Goal: Task Accomplishment & Management: Manage account settings

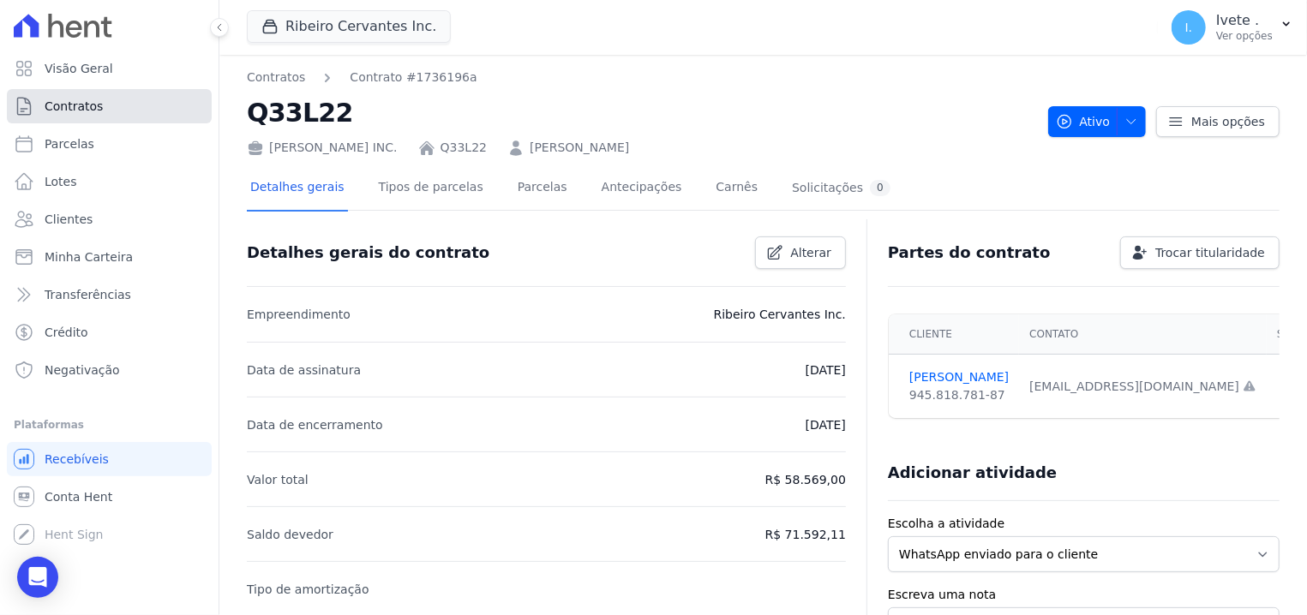
click at [185, 108] on link "Contratos" at bounding box center [109, 106] width 205 height 34
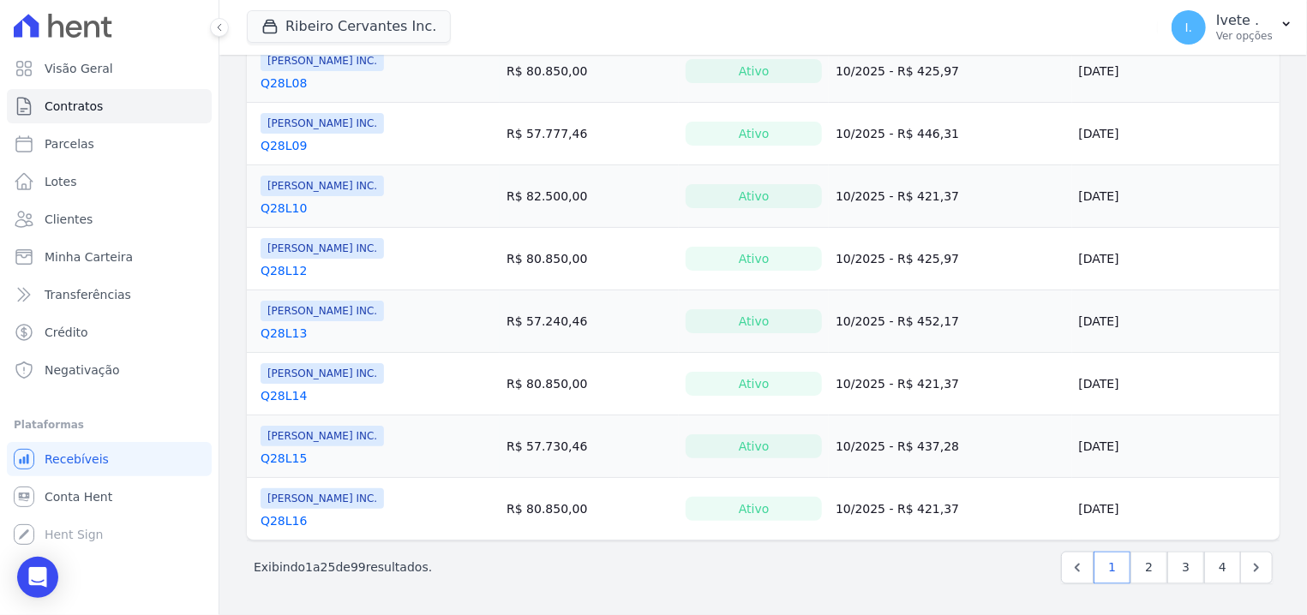
scroll to position [1336, 0]
click at [1247, 563] on icon "Next" at bounding box center [1255, 567] width 17 height 17
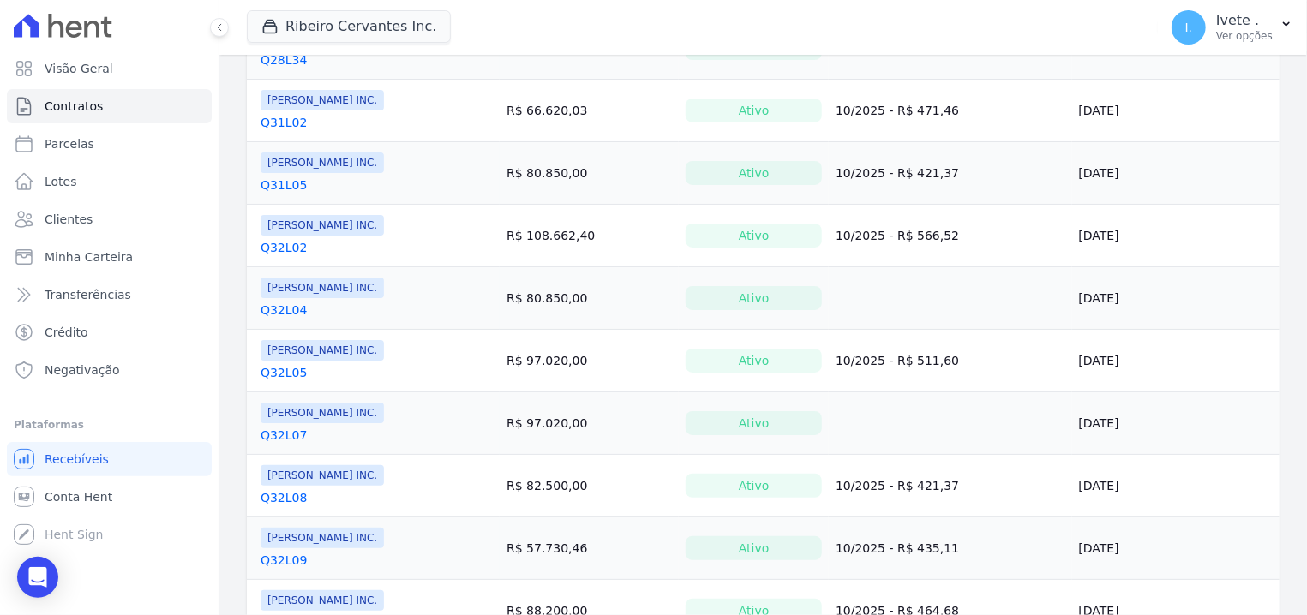
scroll to position [1336, 0]
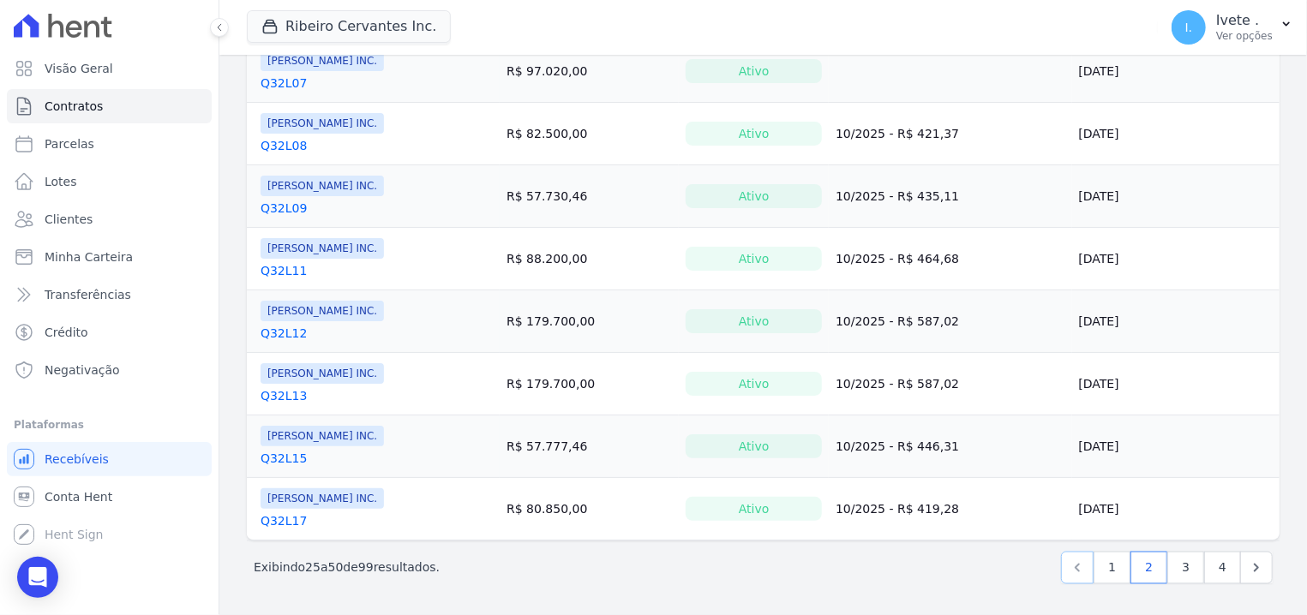
click at [1073, 569] on icon "Previous" at bounding box center [1076, 567] width 17 height 17
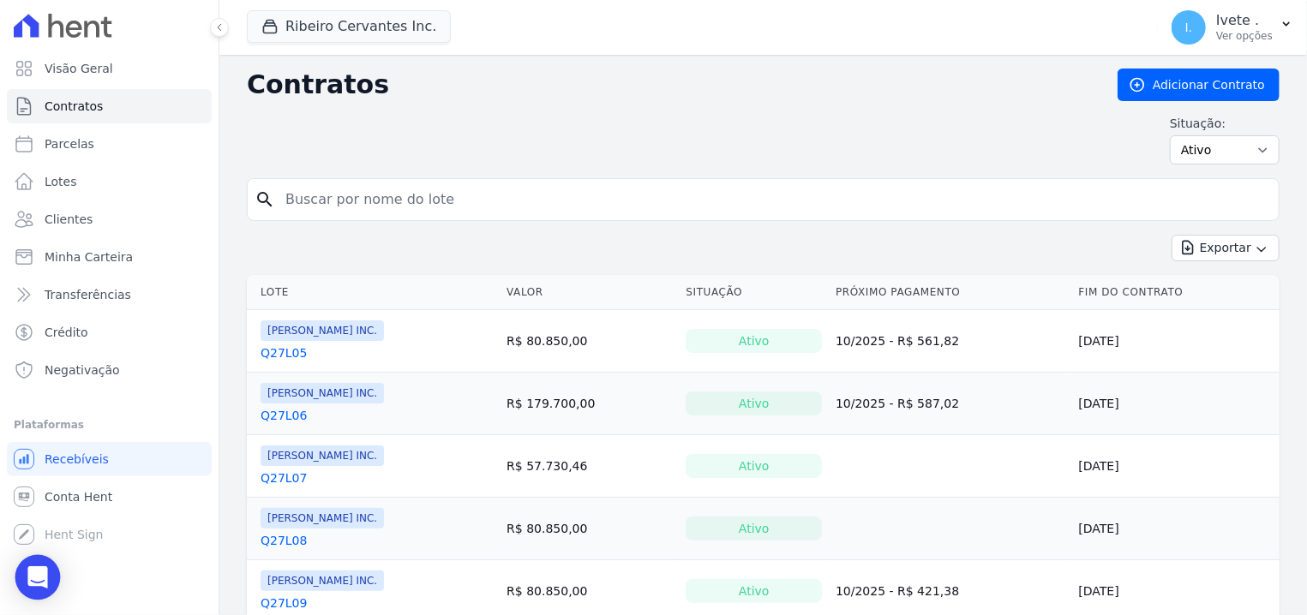
click at [45, 564] on div "Open Intercom Messenger" at bounding box center [37, 577] width 45 height 45
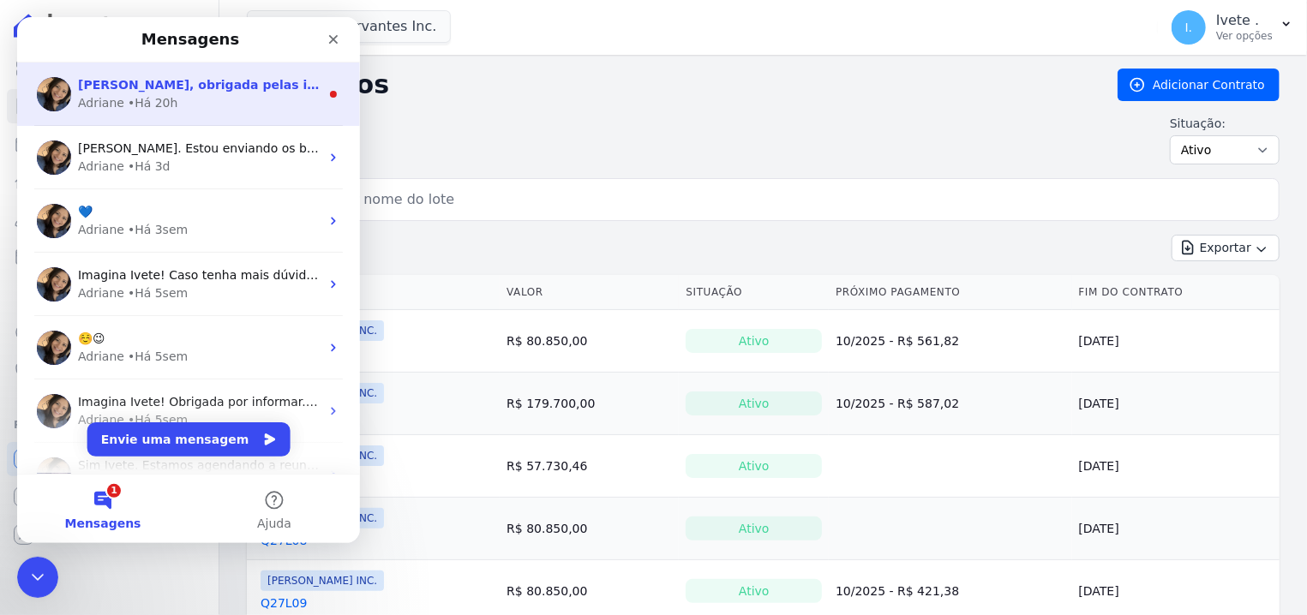
click at [155, 98] on div "• Há 20h" at bounding box center [153, 103] width 51 height 18
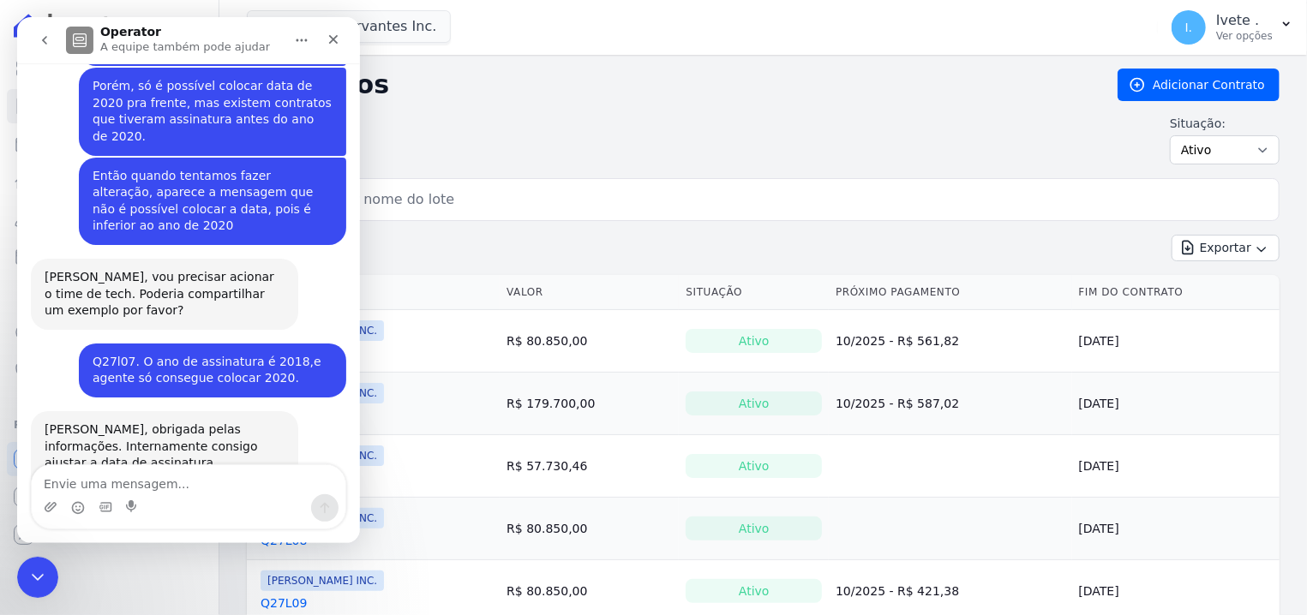
scroll to position [785, 0]
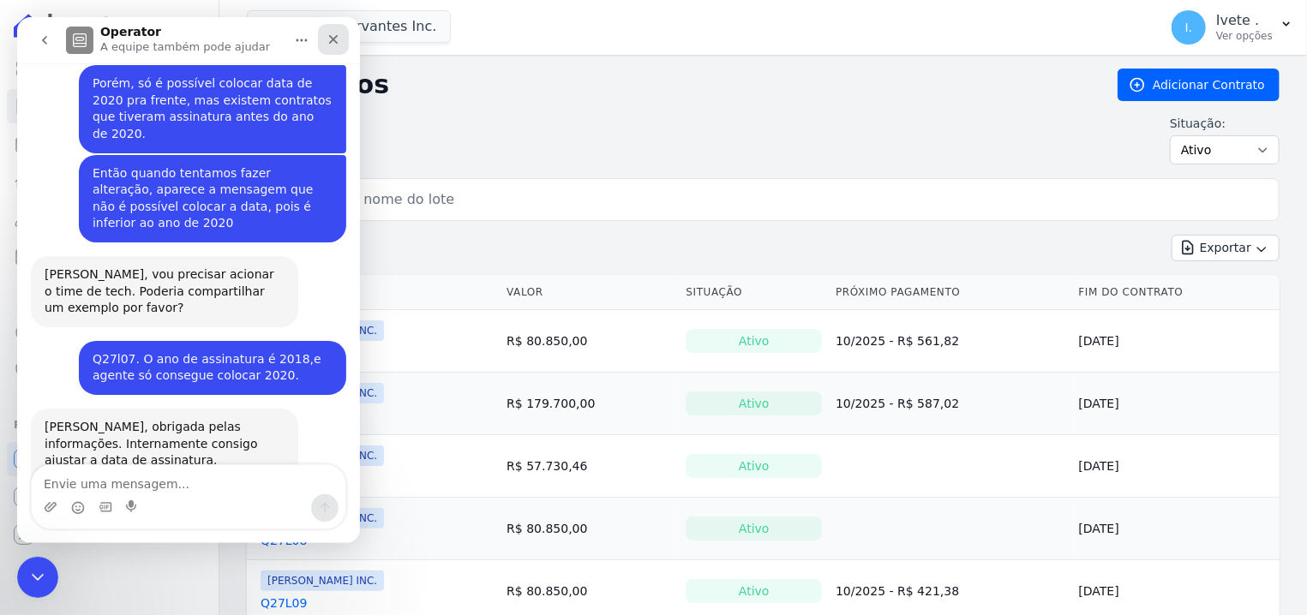
click at [345, 34] on div "Fechar" at bounding box center [333, 39] width 31 height 31
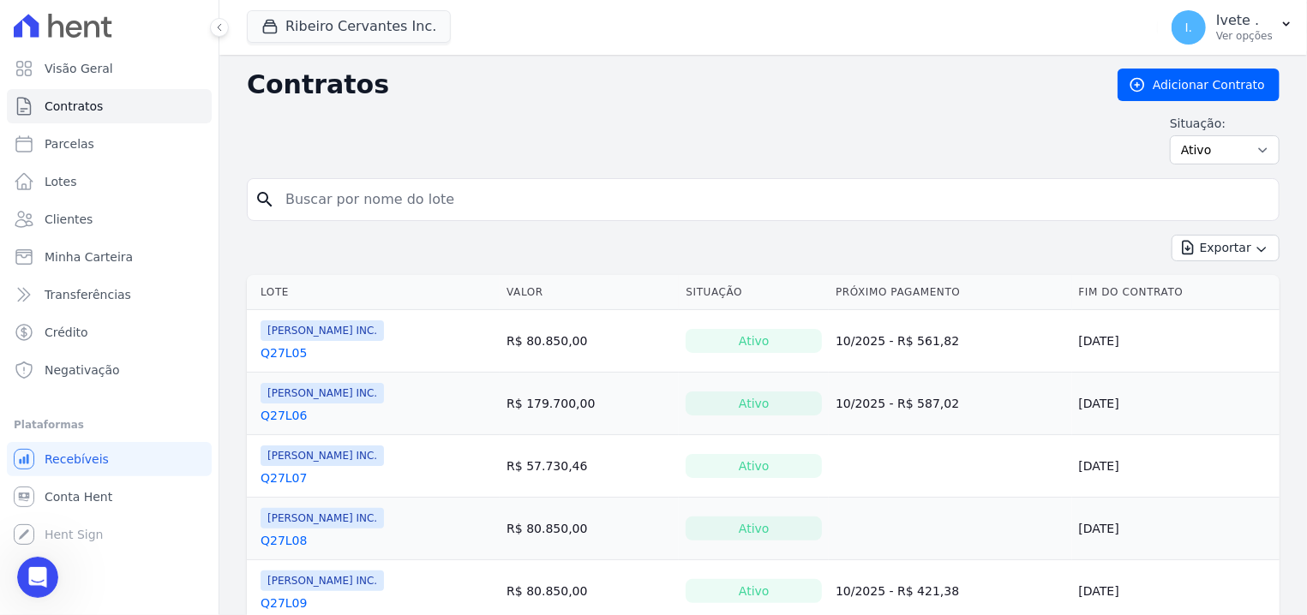
click at [325, 194] on input "search" at bounding box center [773, 199] width 996 height 34
type input "Q28L02"
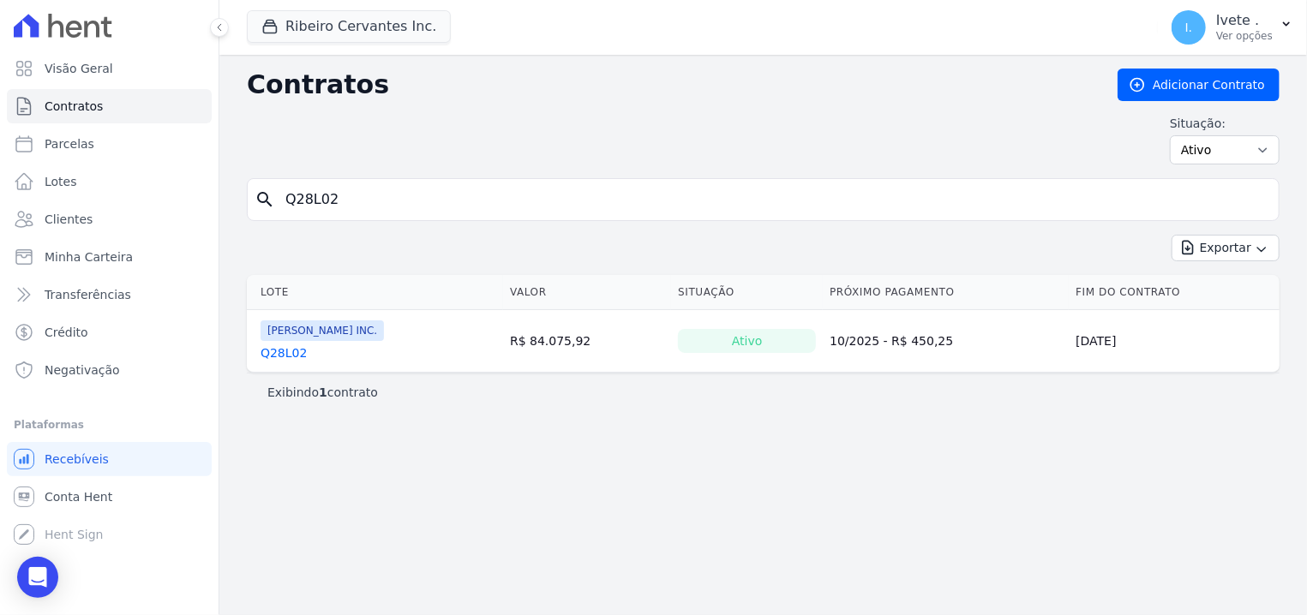
click at [272, 354] on link "Q28L02" at bounding box center [283, 352] width 46 height 17
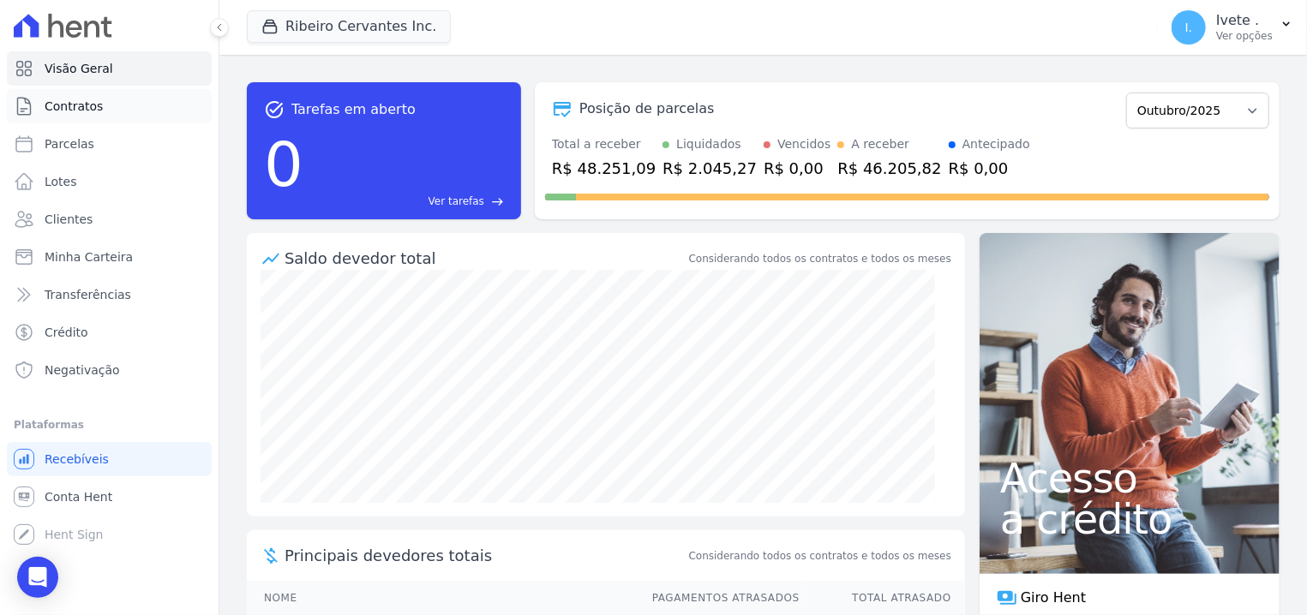
click at [81, 97] on link "Contratos" at bounding box center [109, 106] width 205 height 34
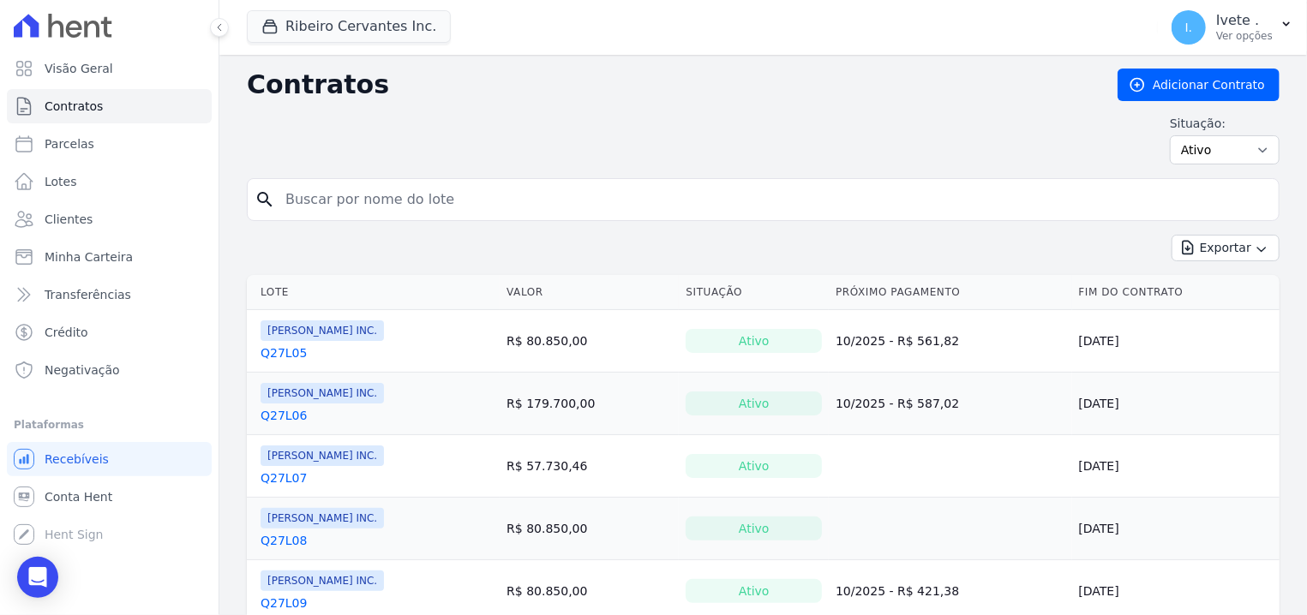
click at [308, 188] on input "search" at bounding box center [773, 199] width 996 height 34
type input "Q28L02"
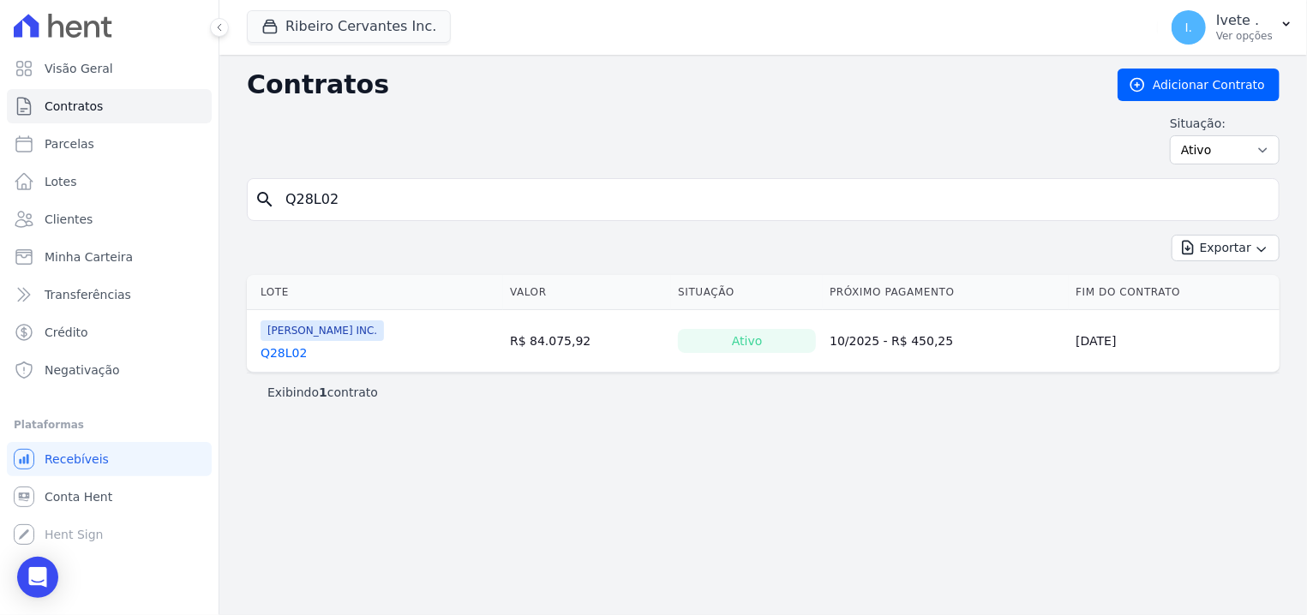
click at [273, 362] on link "Q28L02" at bounding box center [283, 352] width 46 height 17
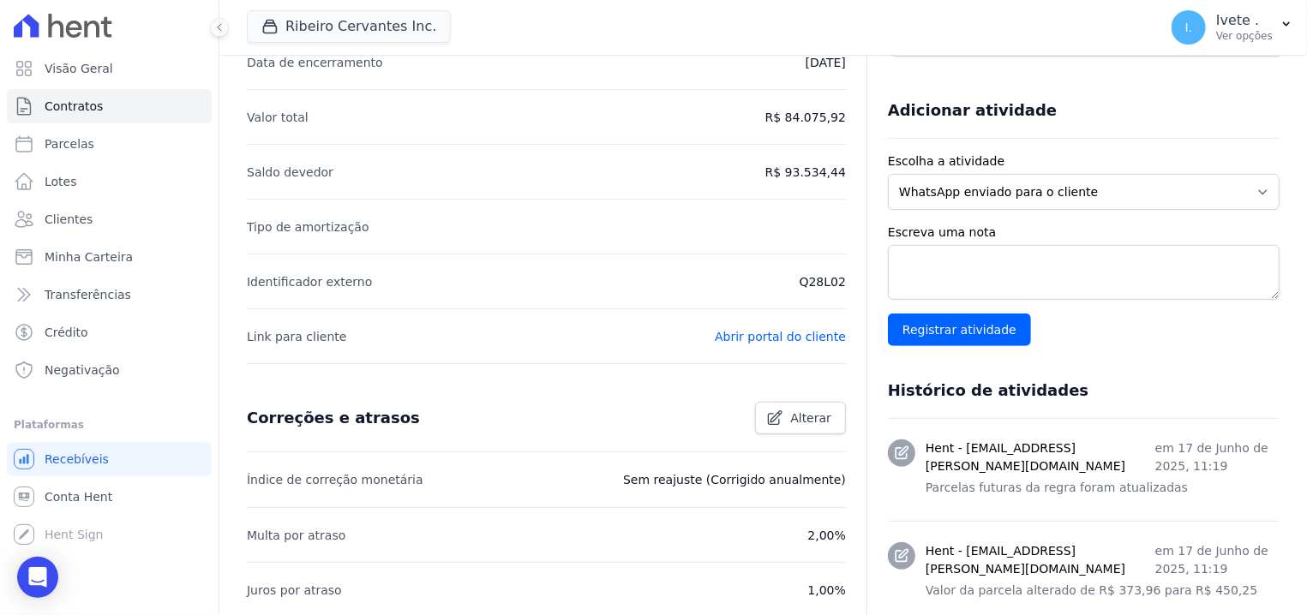
scroll to position [436, 0]
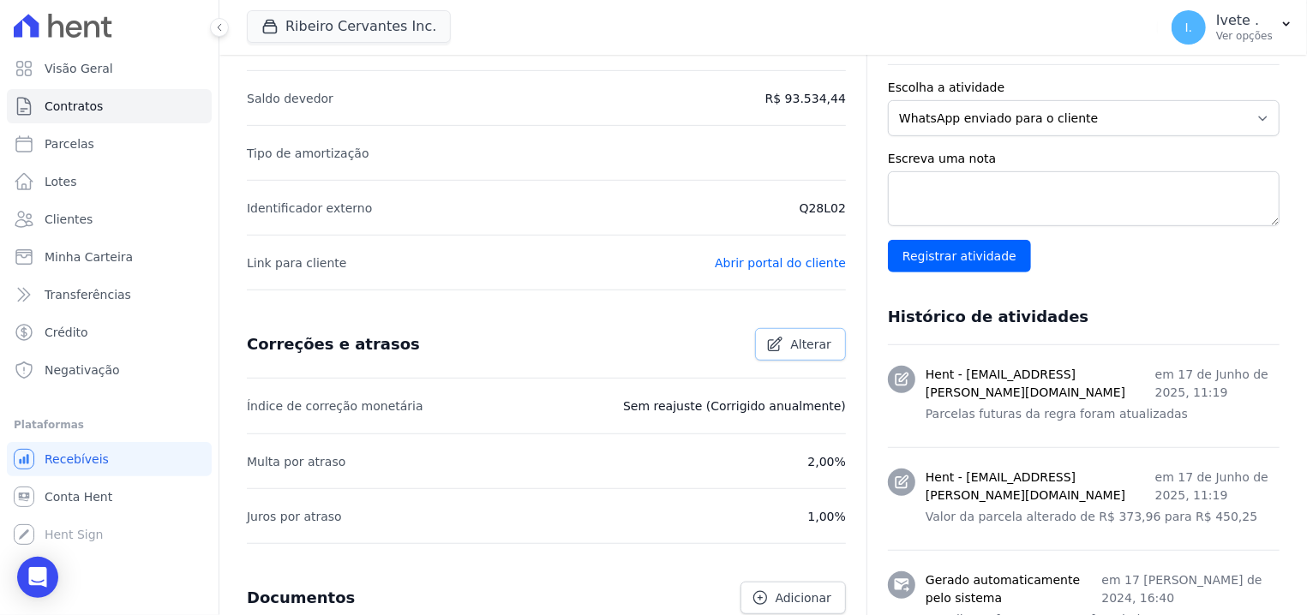
click at [790, 344] on span "Alterar" at bounding box center [810, 344] width 41 height 17
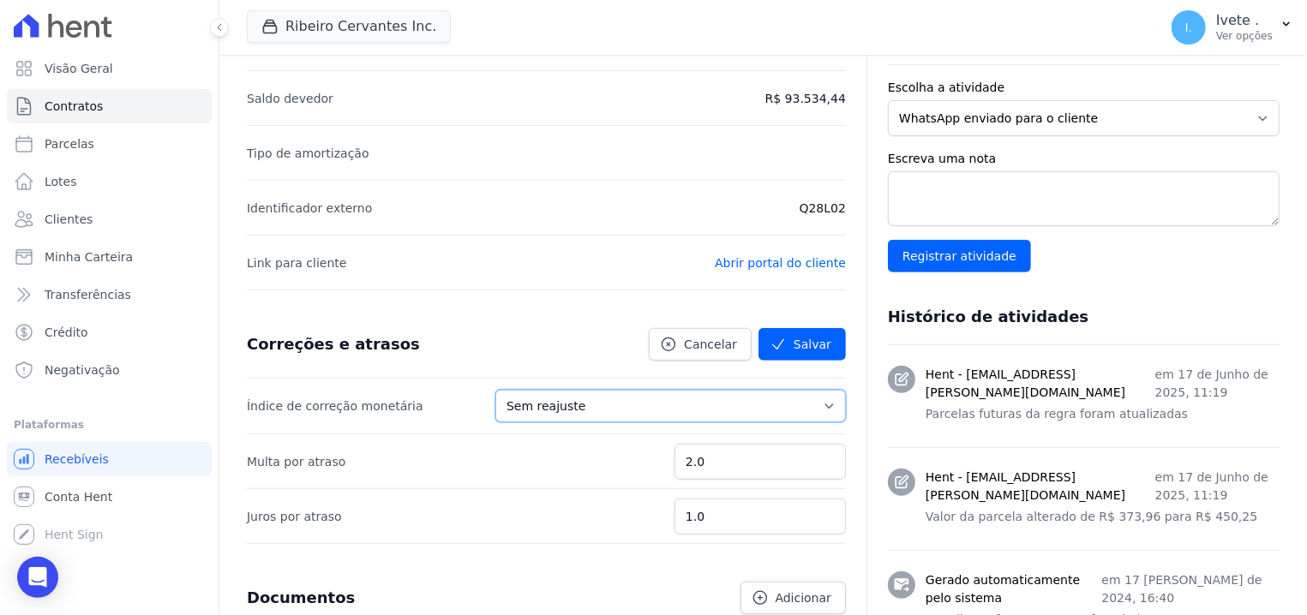
click at [495, 390] on select "Sem reajuste Média dos últimos 12 meses acumulado de INCCM Média dos últimos 12…" at bounding box center [670, 406] width 350 height 33
select select "igpm"
click option "IGPM" at bounding box center [0, 0] width 0 height 0
click at [790, 330] on button "Salvar" at bounding box center [801, 344] width 87 height 33
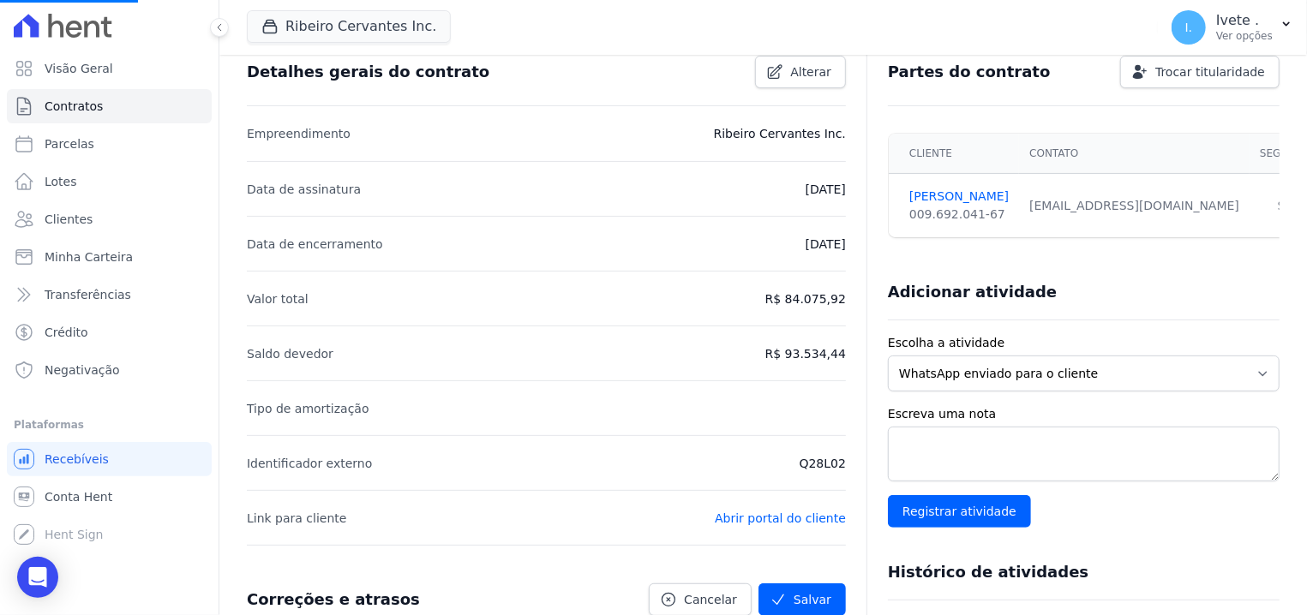
scroll to position [0, 0]
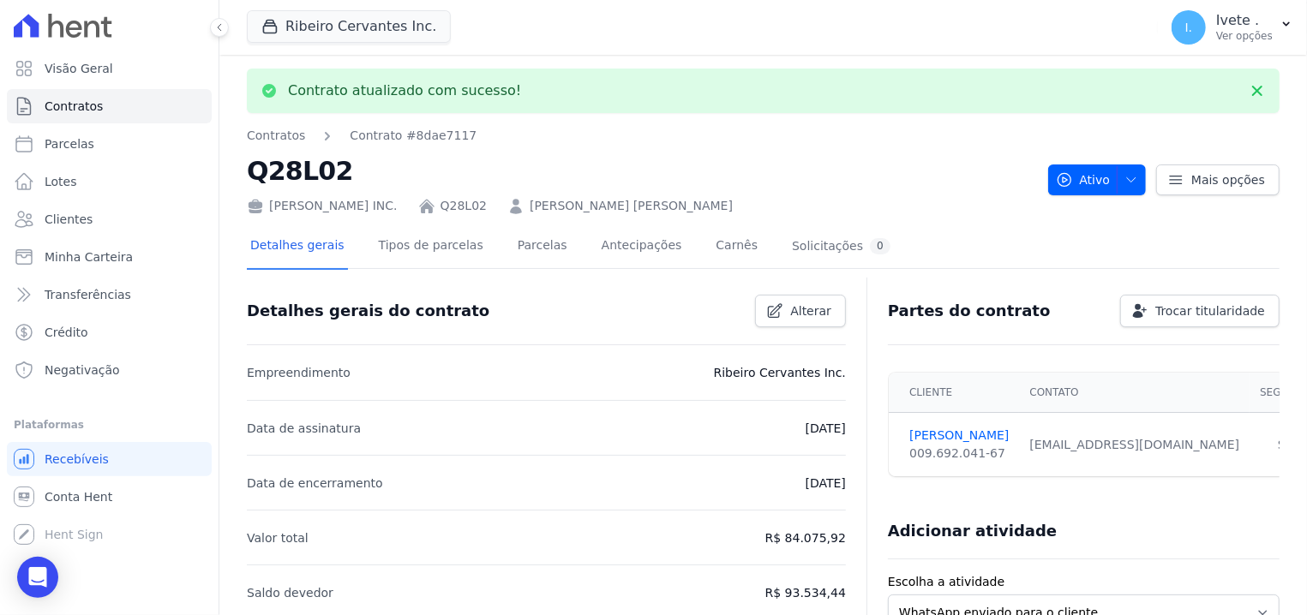
click at [511, 187] on h2 "Q28L02" at bounding box center [640, 171] width 787 height 39
click at [514, 237] on link "Parcelas" at bounding box center [542, 246] width 57 height 45
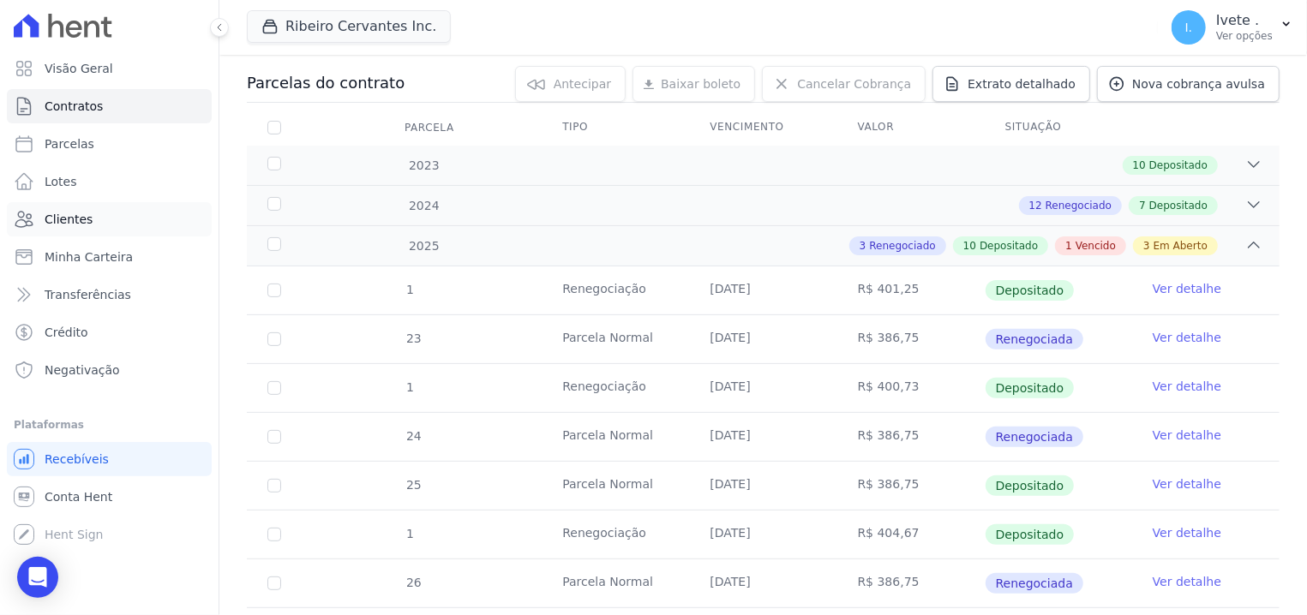
scroll to position [109, 0]
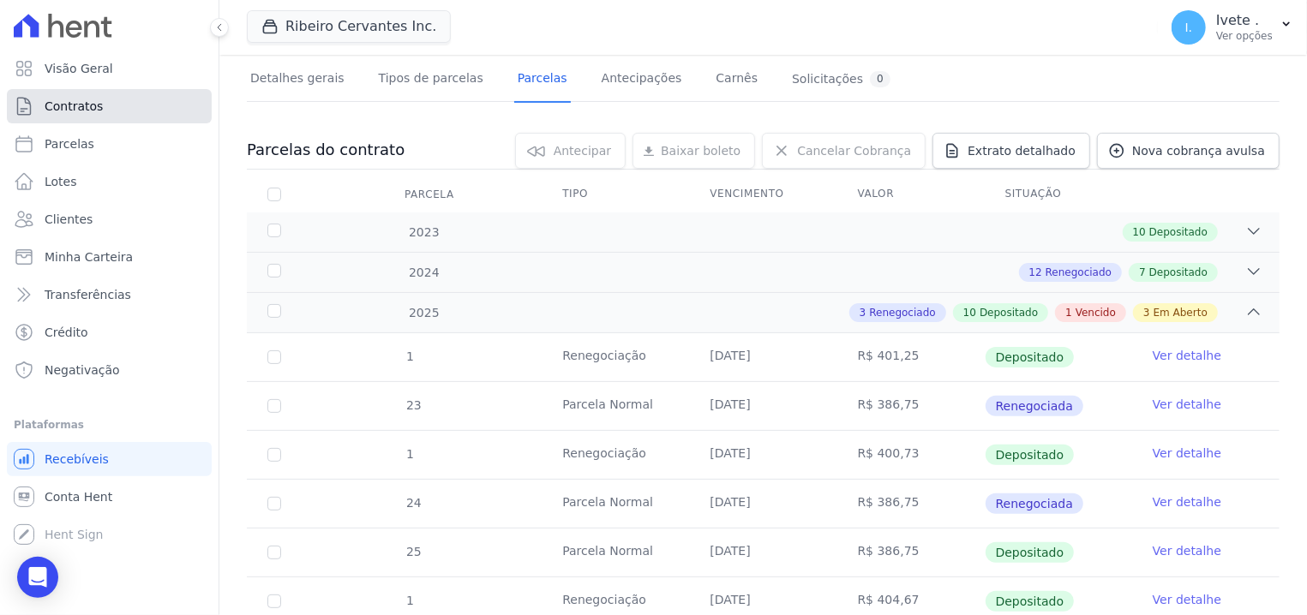
click at [154, 105] on link "Contratos" at bounding box center [109, 106] width 205 height 34
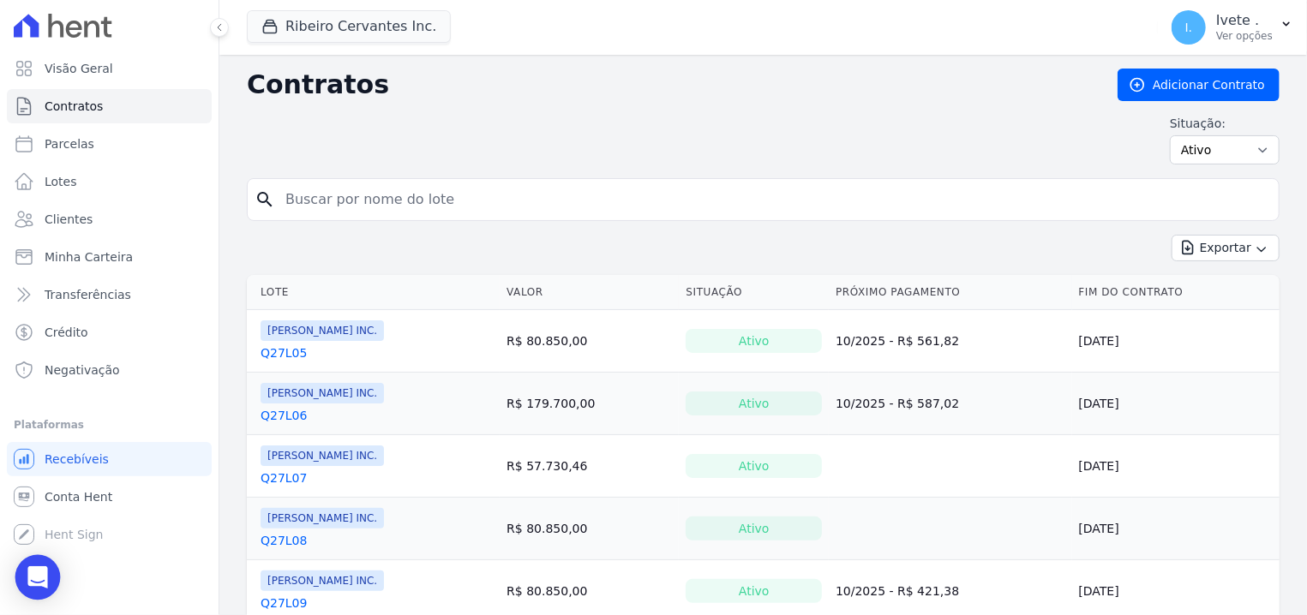
click at [35, 575] on icon "Open Intercom Messenger" at bounding box center [37, 577] width 20 height 22
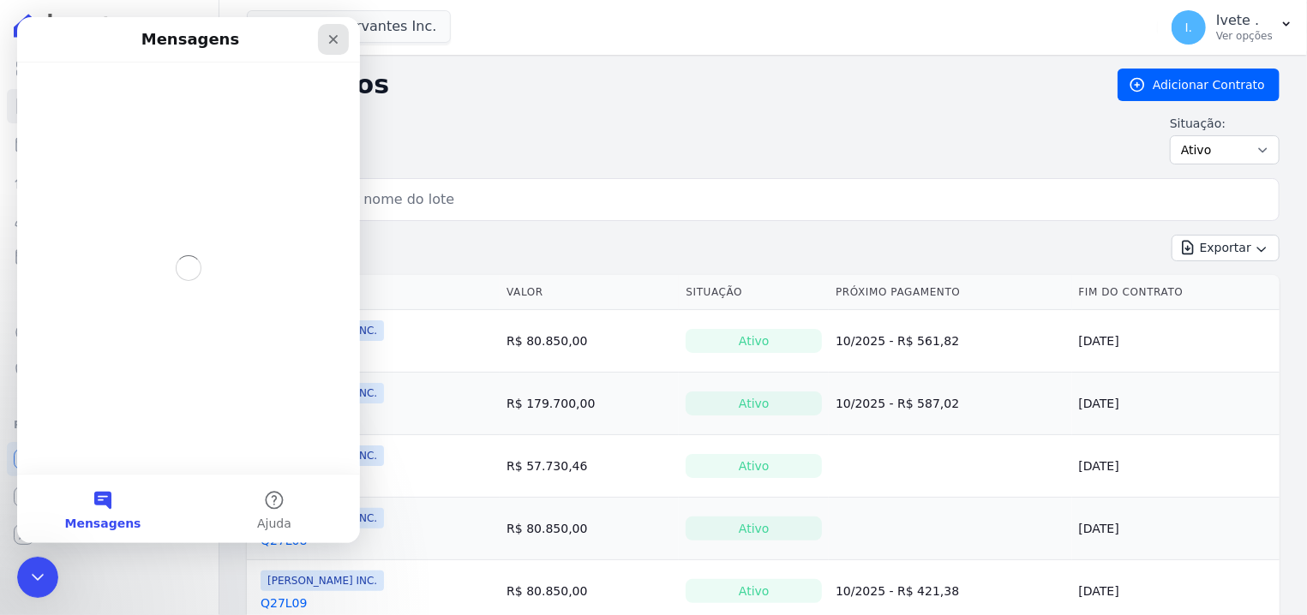
click at [341, 41] on div "Fechar" at bounding box center [333, 39] width 31 height 31
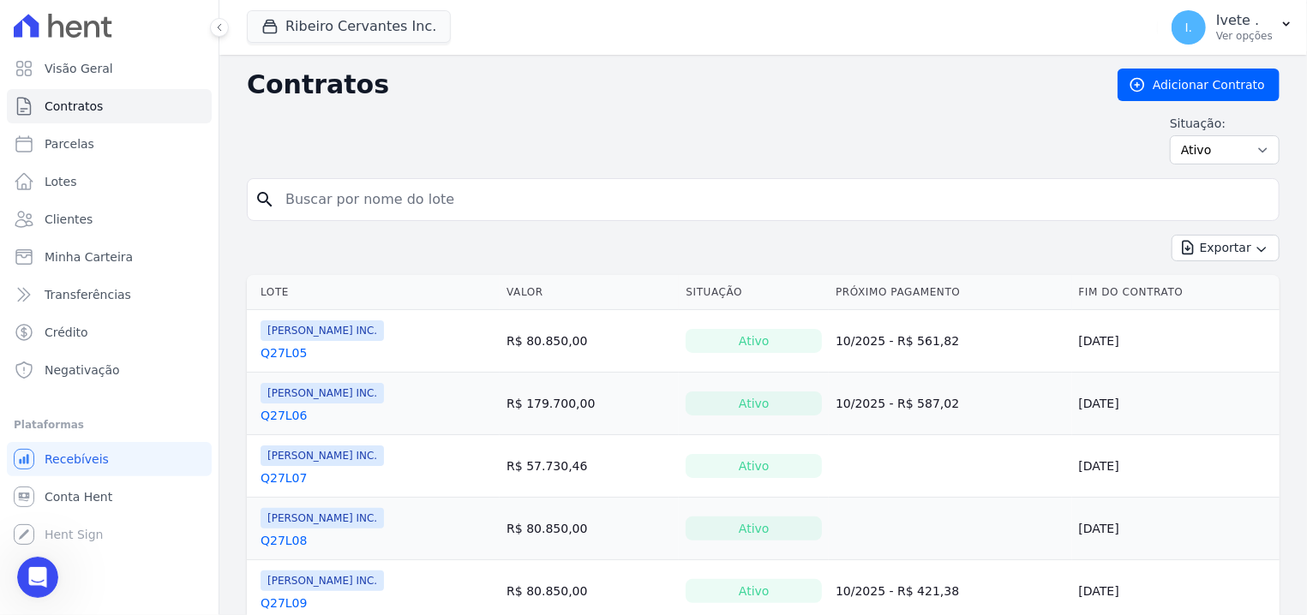
click at [362, 183] on input "search" at bounding box center [773, 199] width 996 height 34
drag, startPoint x: 606, startPoint y: 87, endPoint x: 613, endPoint y: 80, distance: 10.9
click at [607, 85] on h2 "Contratos" at bounding box center [668, 84] width 843 height 31
click at [501, 198] on input "search" at bounding box center [773, 199] width 996 height 34
type input "Q28L04"
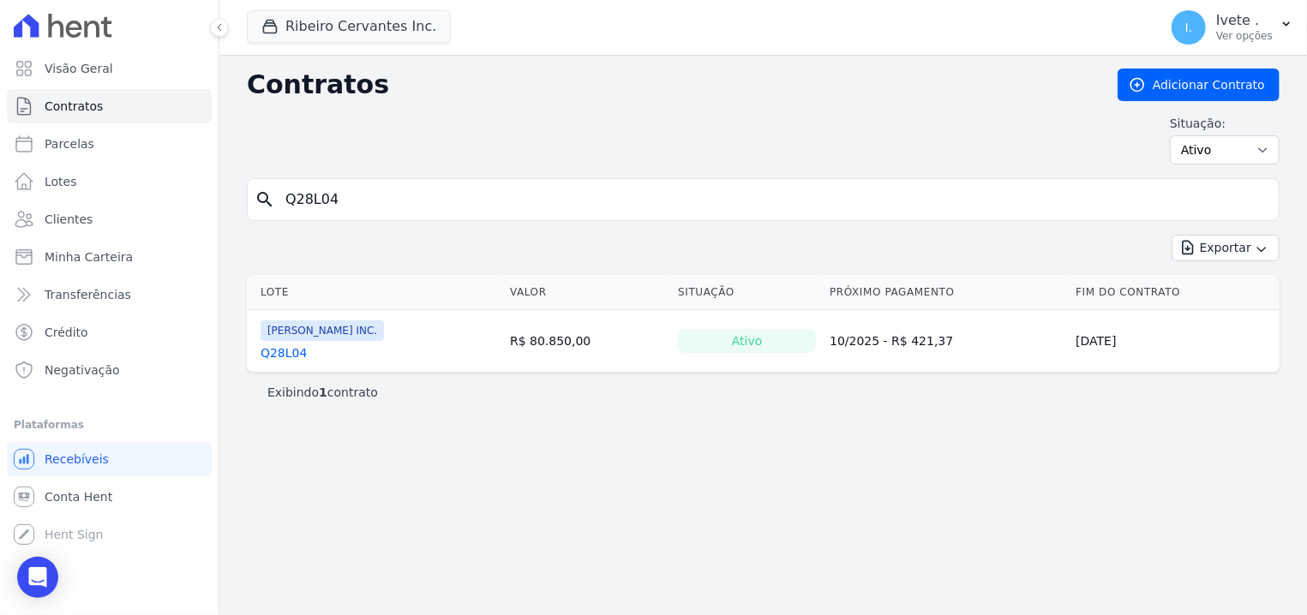
click at [290, 355] on link "Q28L04" at bounding box center [283, 352] width 46 height 17
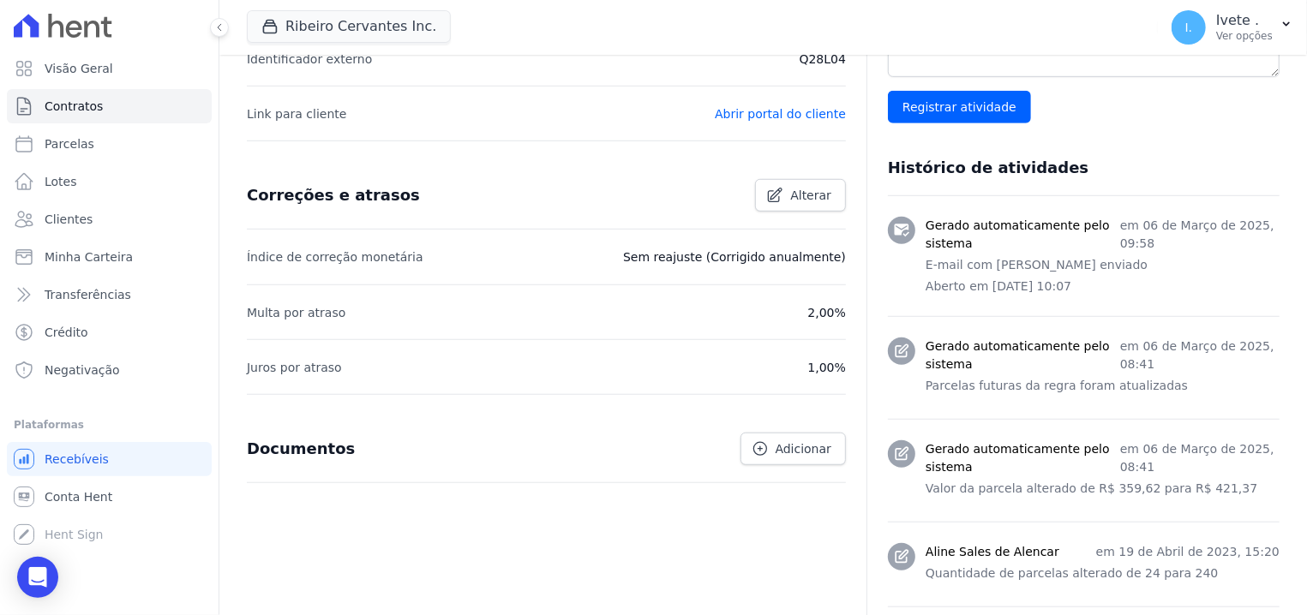
scroll to position [583, 0]
click at [781, 196] on link "Alterar" at bounding box center [800, 197] width 91 height 33
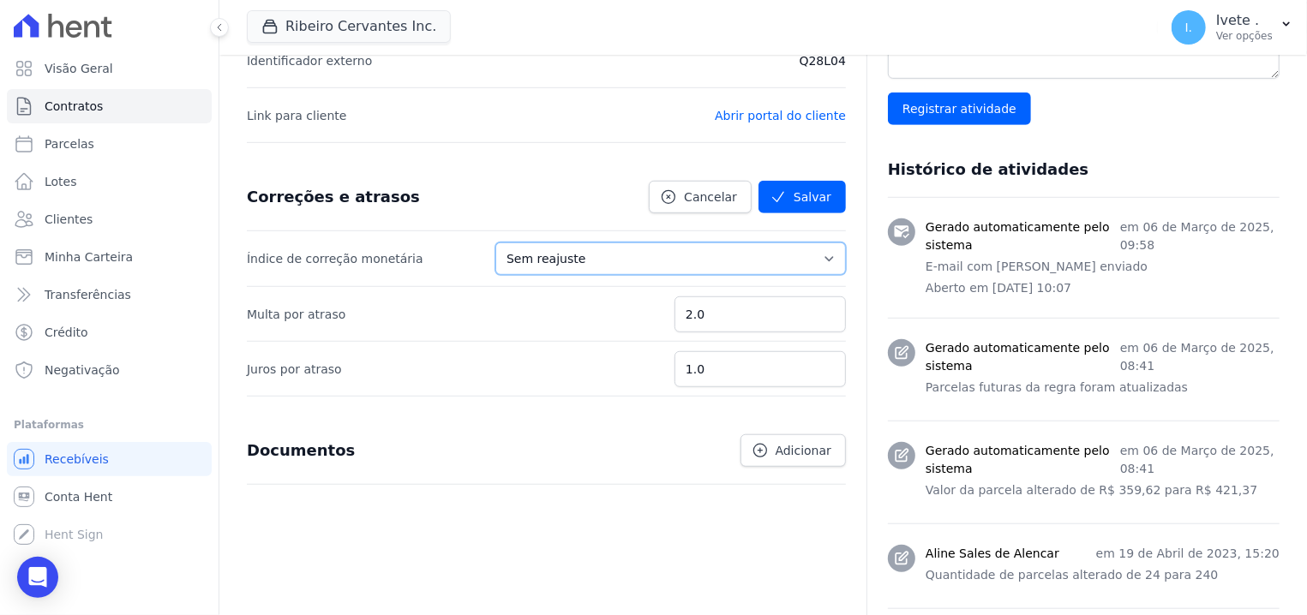
click at [495, 242] on select "Sem reajuste Média dos últimos 12 meses acumulado de INCCM Média dos últimos 12…" at bounding box center [670, 258] width 350 height 33
select select "igpm"
click option "IGPM" at bounding box center [0, 0] width 0 height 0
click at [823, 188] on button "Salvar" at bounding box center [801, 197] width 87 height 33
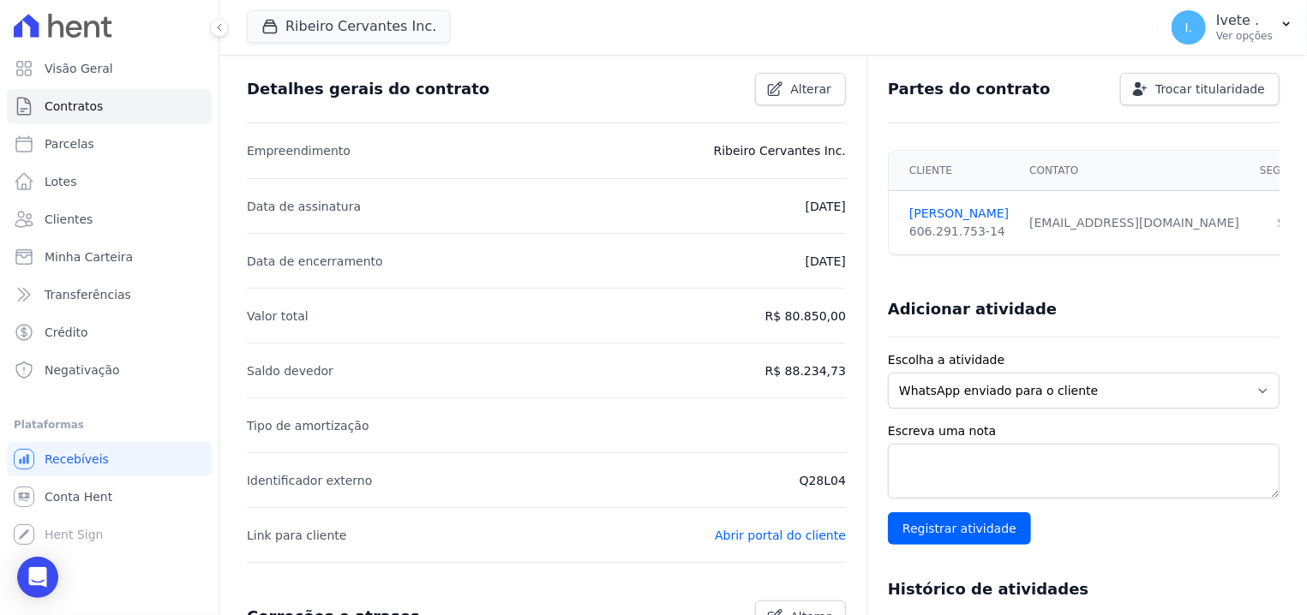
scroll to position [51, 0]
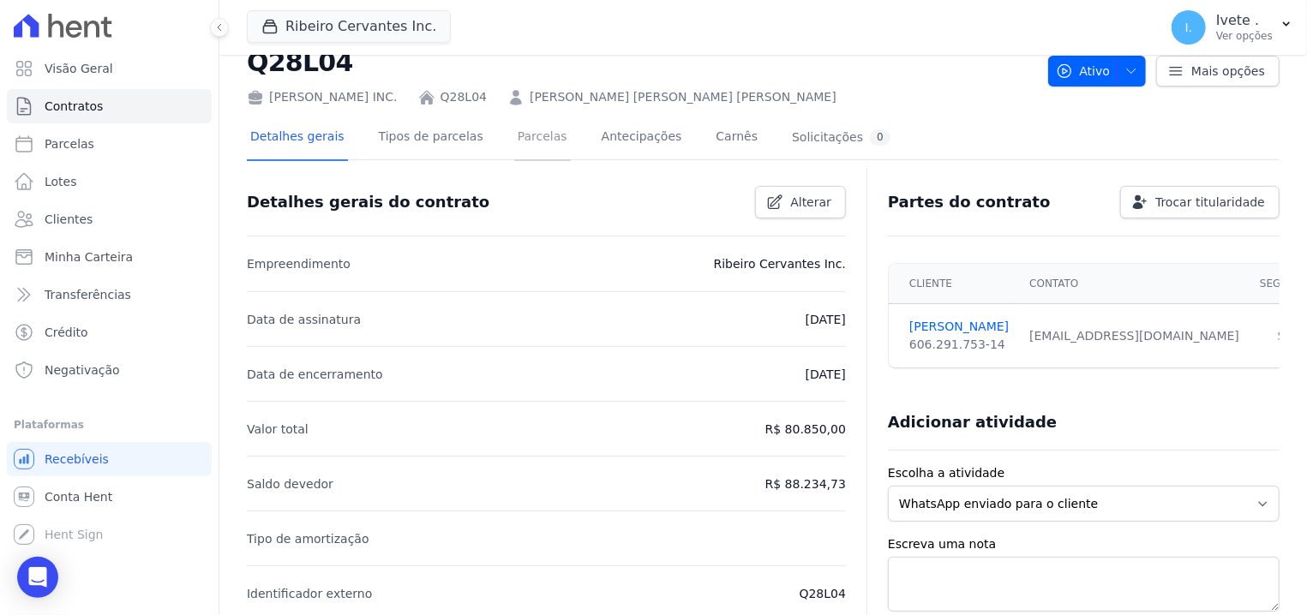
click at [514, 140] on link "Parcelas" at bounding box center [542, 138] width 57 height 45
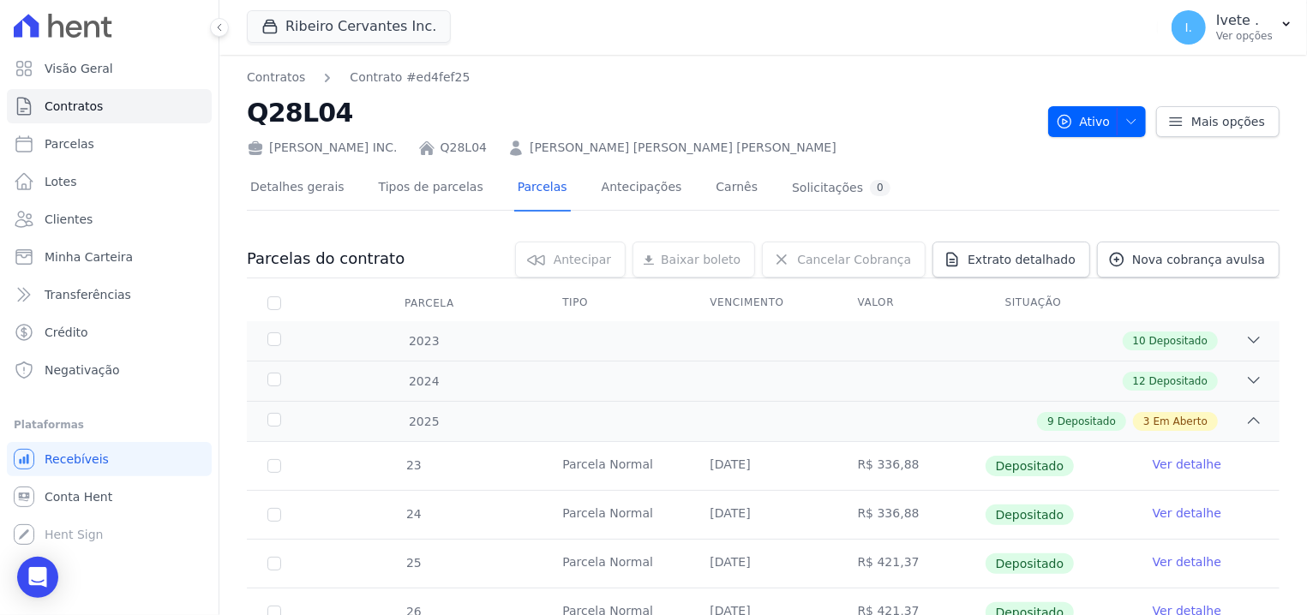
scroll to position [326, 0]
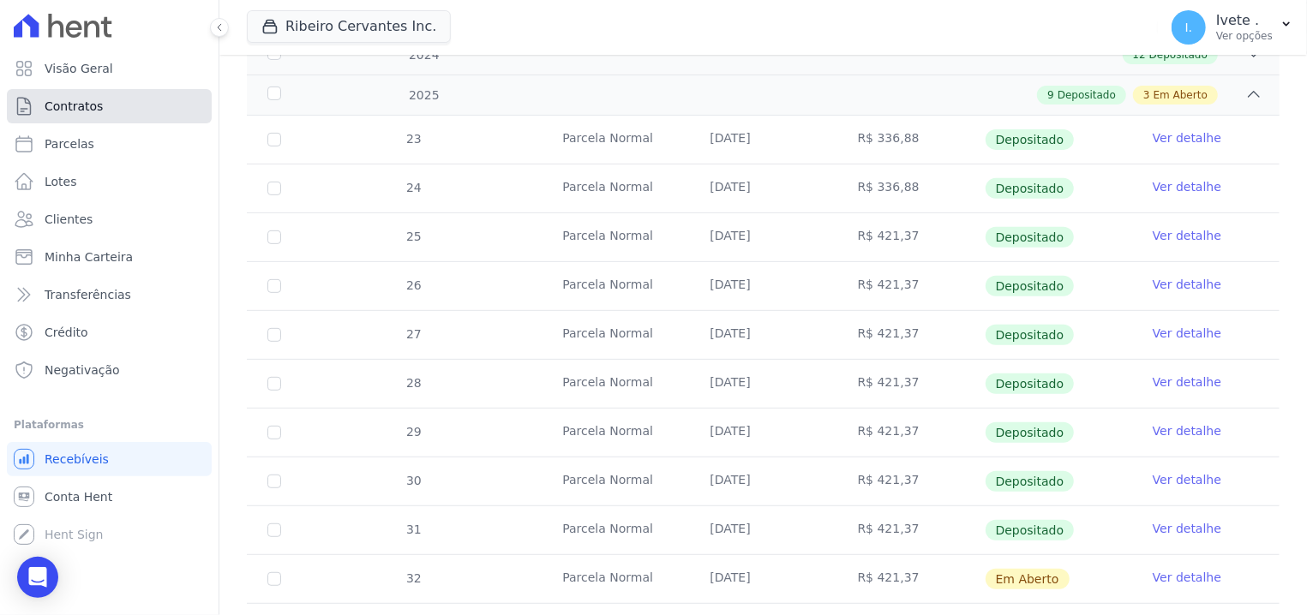
click at [41, 100] on link "Contratos" at bounding box center [109, 106] width 205 height 34
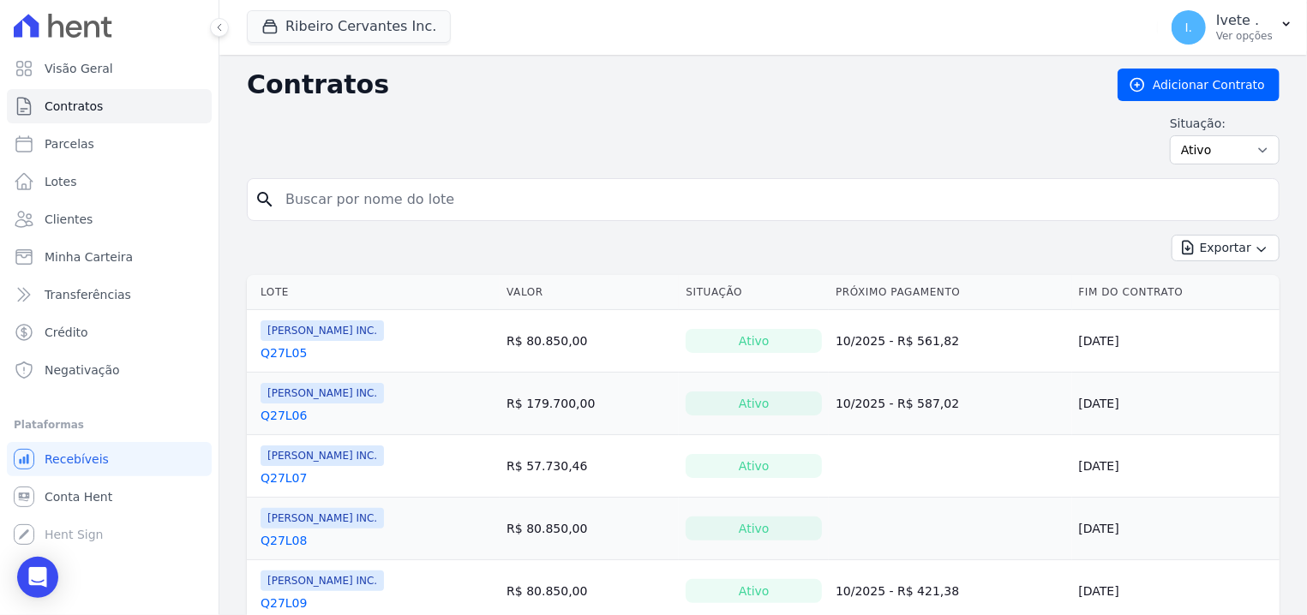
click at [312, 194] on input "search" at bounding box center [773, 199] width 996 height 34
type input "Q28L02"
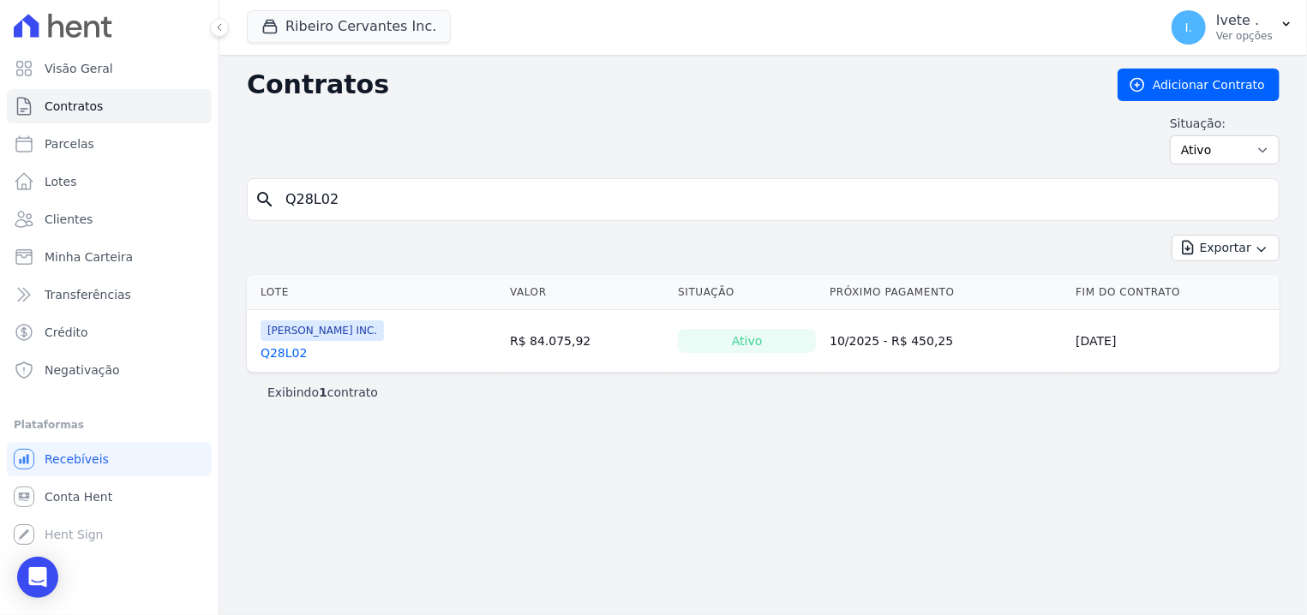
click at [280, 354] on link "Q28L02" at bounding box center [283, 352] width 46 height 17
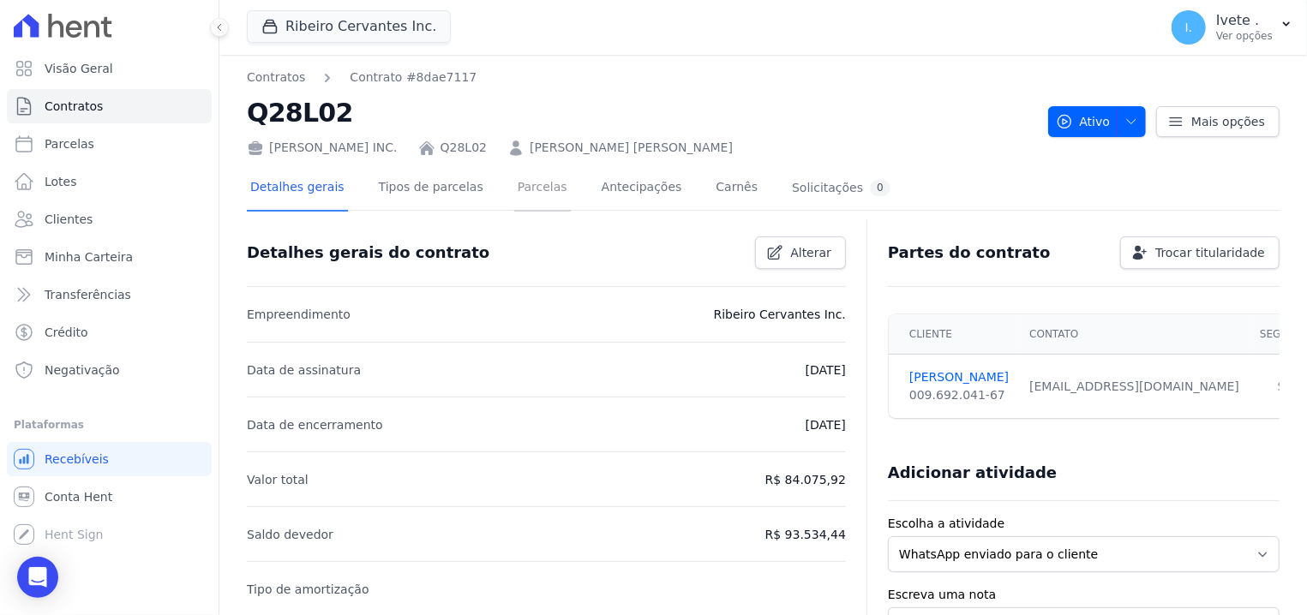
click at [519, 180] on link "Parcelas" at bounding box center [542, 188] width 57 height 45
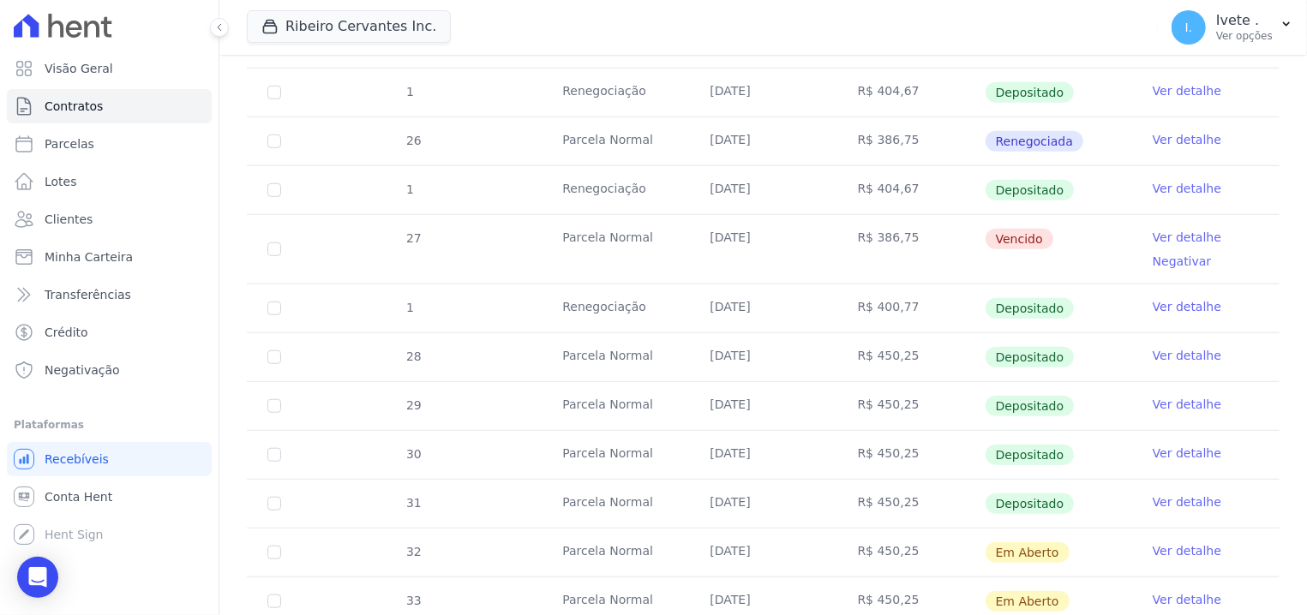
scroll to position [654, 0]
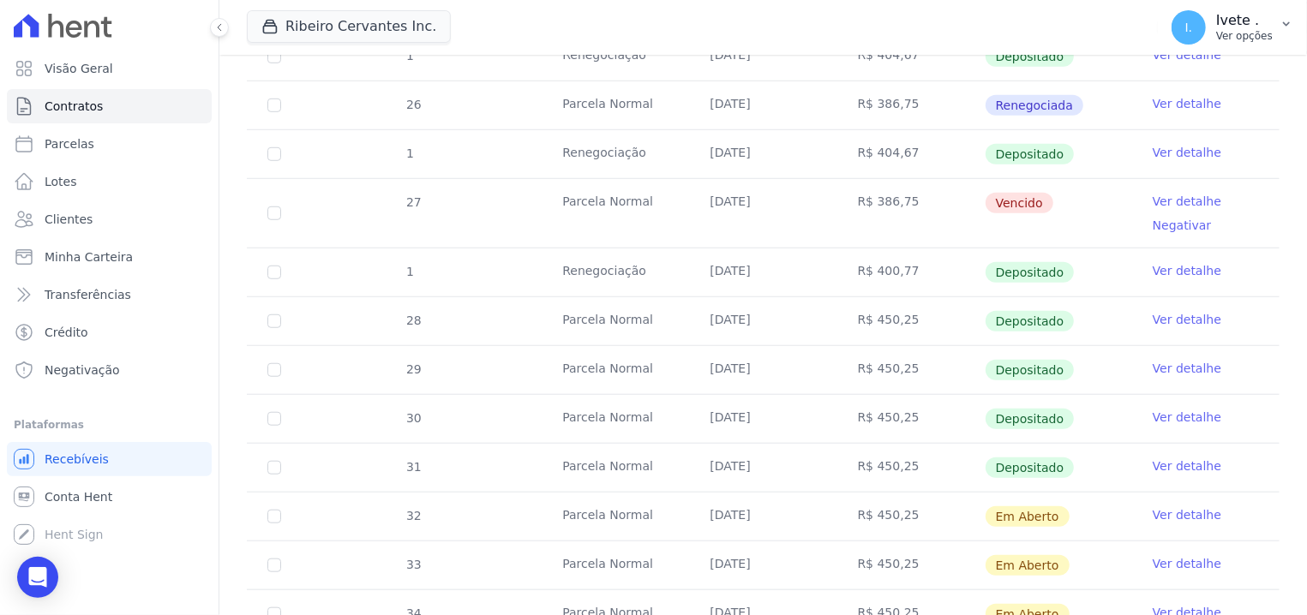
drag, startPoint x: 1304, startPoint y: 29, endPoint x: 1298, endPoint y: 46, distance: 18.2
click at [1298, 46] on button "I. Ivete . Ver opções" at bounding box center [1232, 27] width 149 height 48
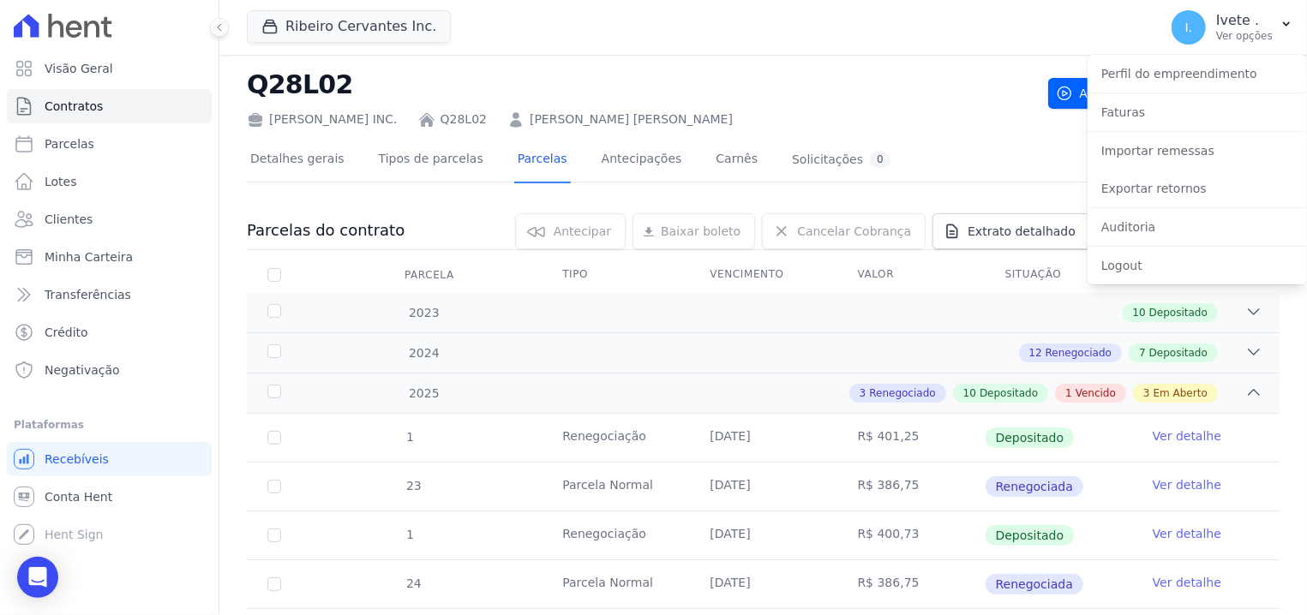
scroll to position [0, 0]
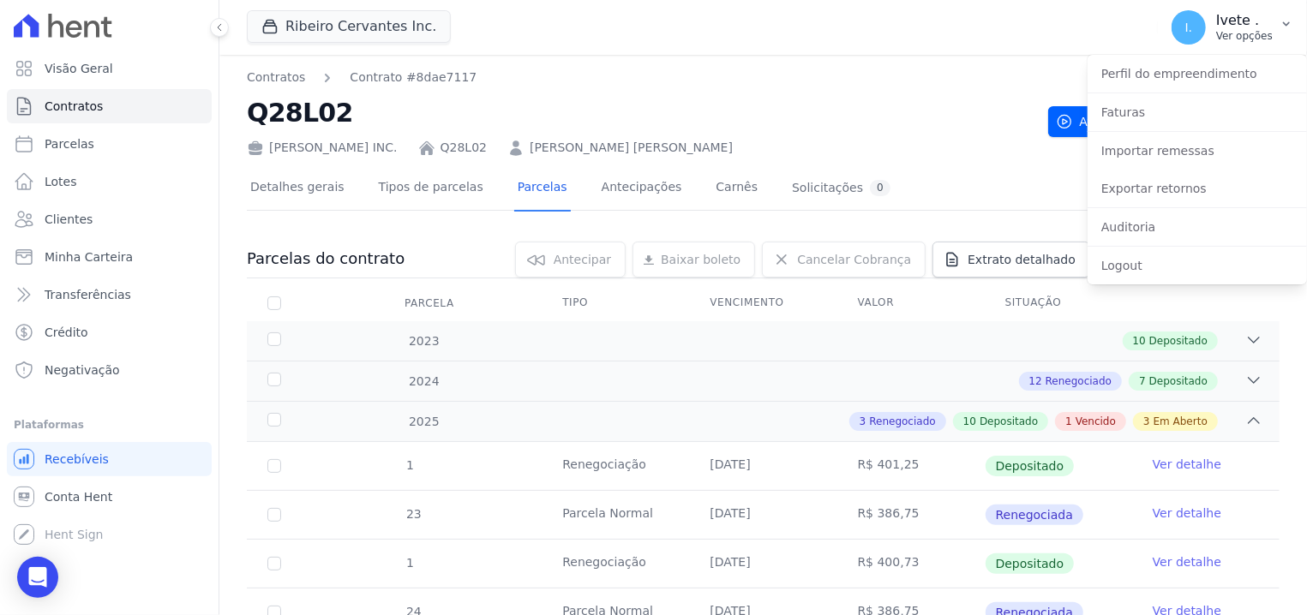
click at [1233, 32] on p "Ver opções" at bounding box center [1244, 36] width 57 height 14
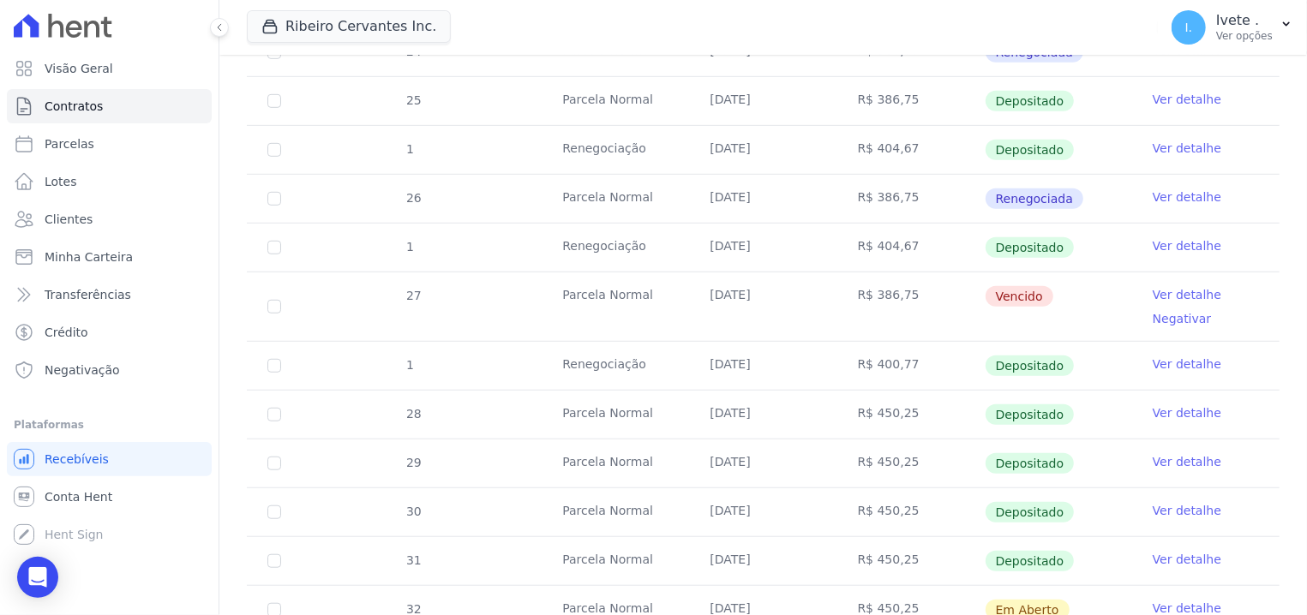
scroll to position [615, 0]
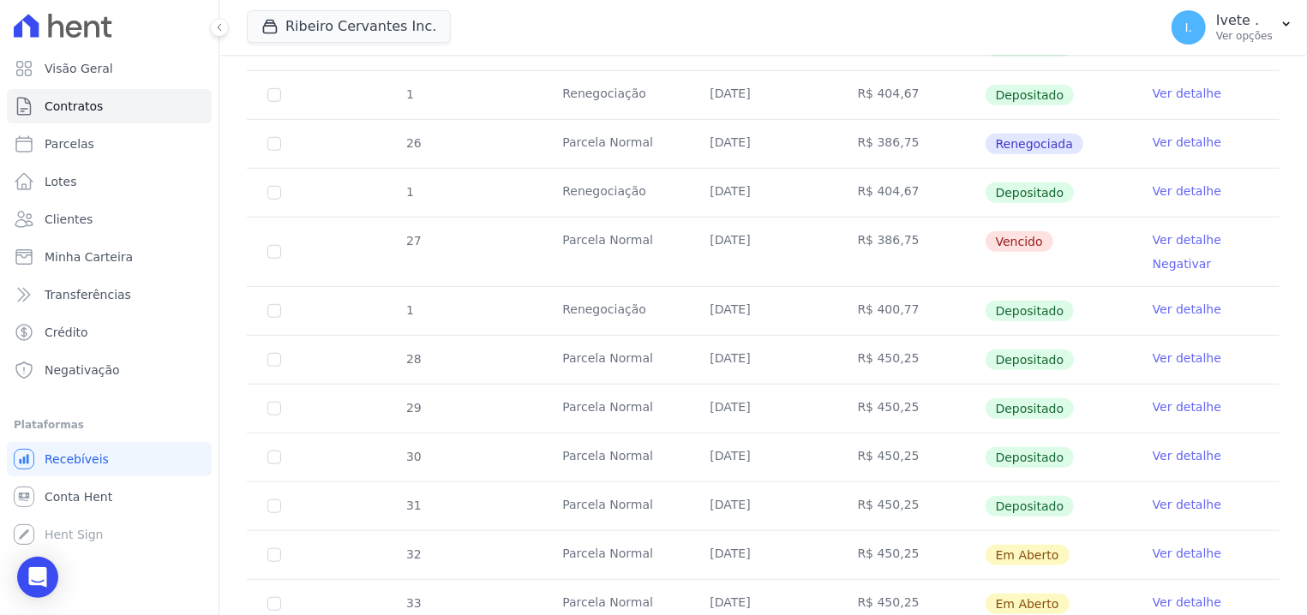
click at [1174, 242] on link "Ver detalhe" at bounding box center [1186, 239] width 69 height 17
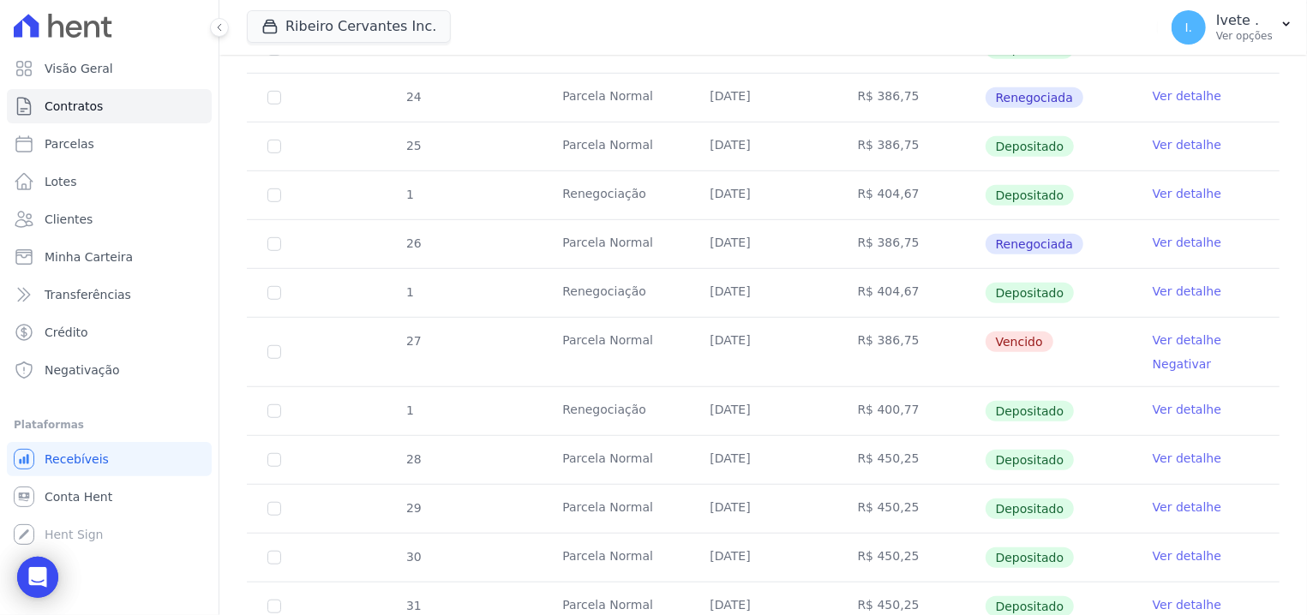
scroll to position [543, 0]
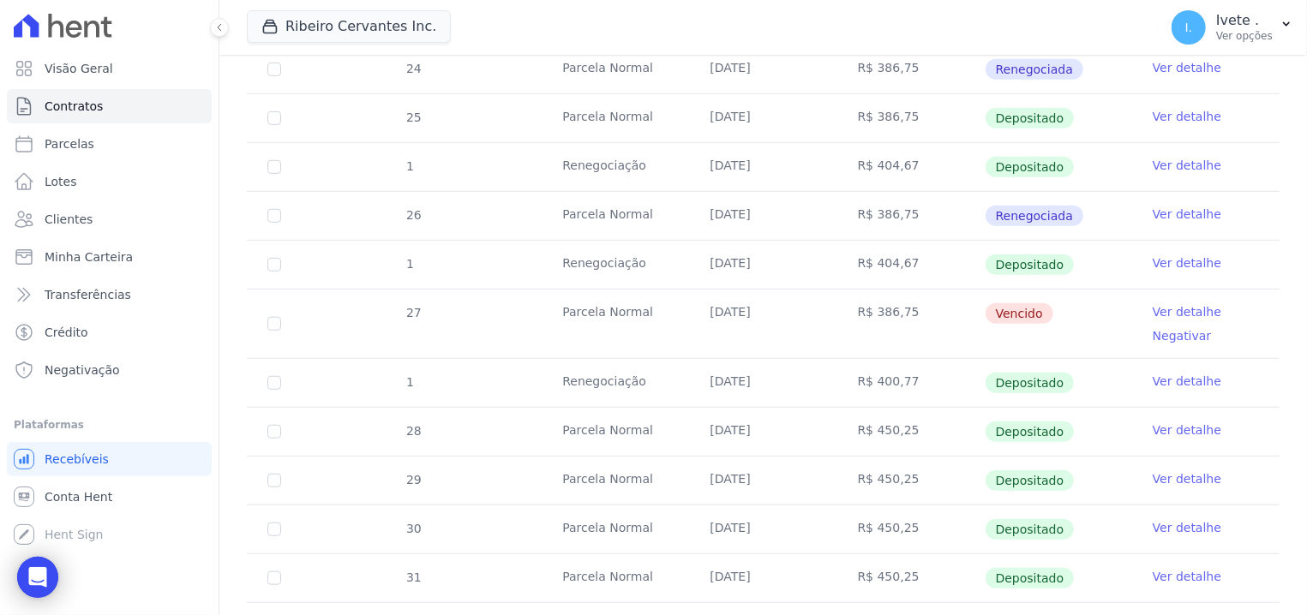
drag, startPoint x: 1036, startPoint y: 312, endPoint x: 395, endPoint y: 322, distance: 641.0
click at [395, 323] on tr "27 [GEOGRAPHIC_DATA] [DATE] R$ 386,75 [GEOGRAPHIC_DATA] Ver detalhe Negativar" at bounding box center [763, 323] width 1032 height 69
copy tr "27 Parcela Normal [DATE] R$ 386,75 Vencido"
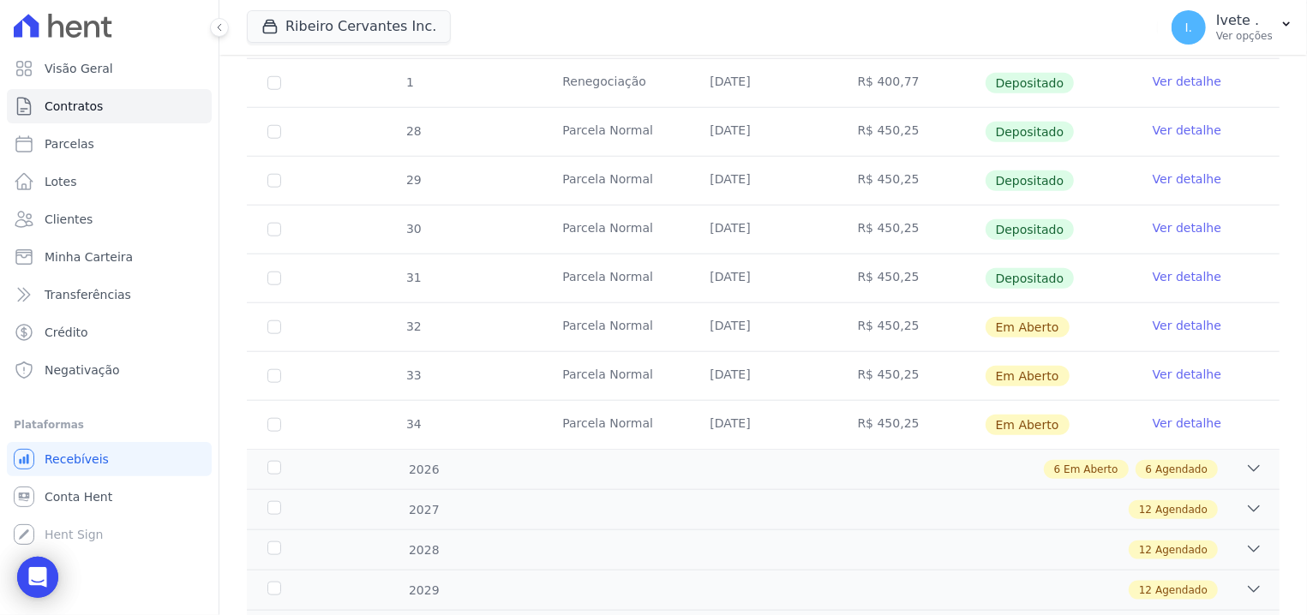
scroll to position [845, 0]
click at [1195, 467] on div "6 Agendado" at bounding box center [1176, 467] width 82 height 19
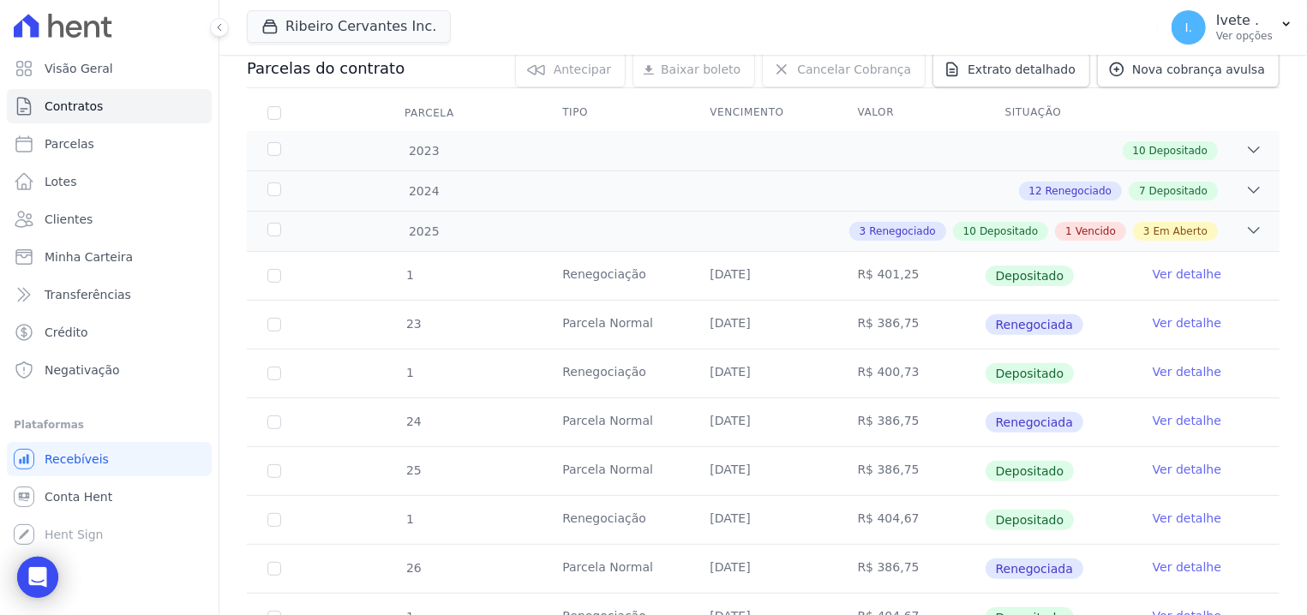
scroll to position [0, 0]
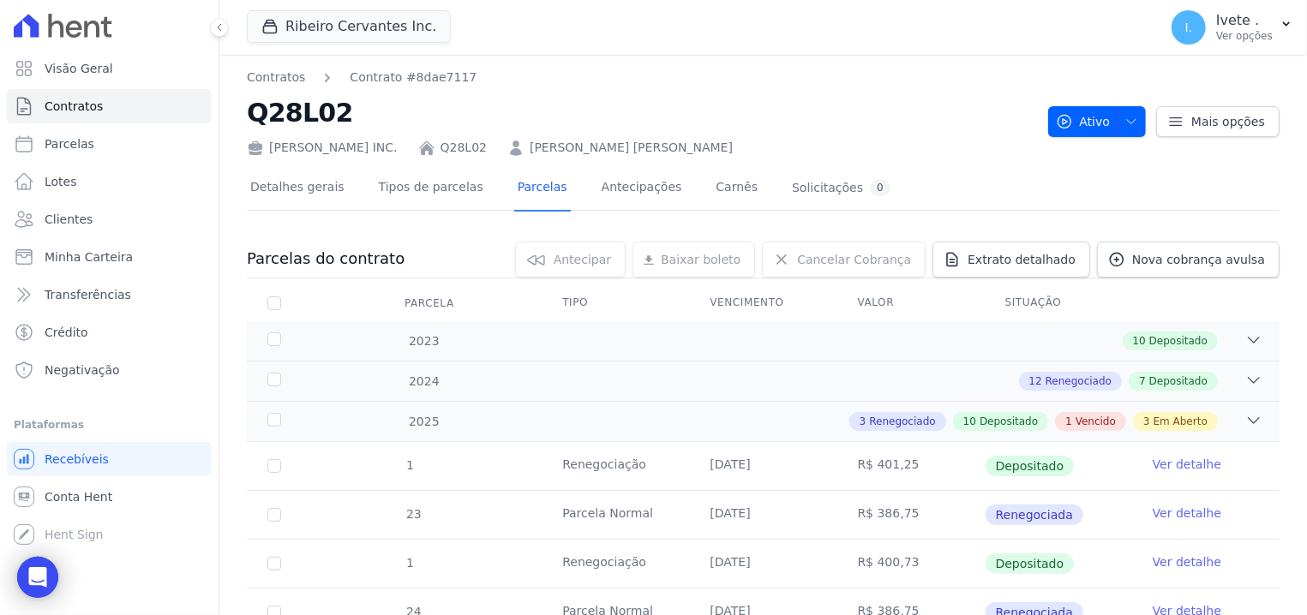
click at [458, 142] on link "Q28L02" at bounding box center [463, 148] width 46 height 18
click at [276, 76] on link "Contratos" at bounding box center [276, 78] width 58 height 18
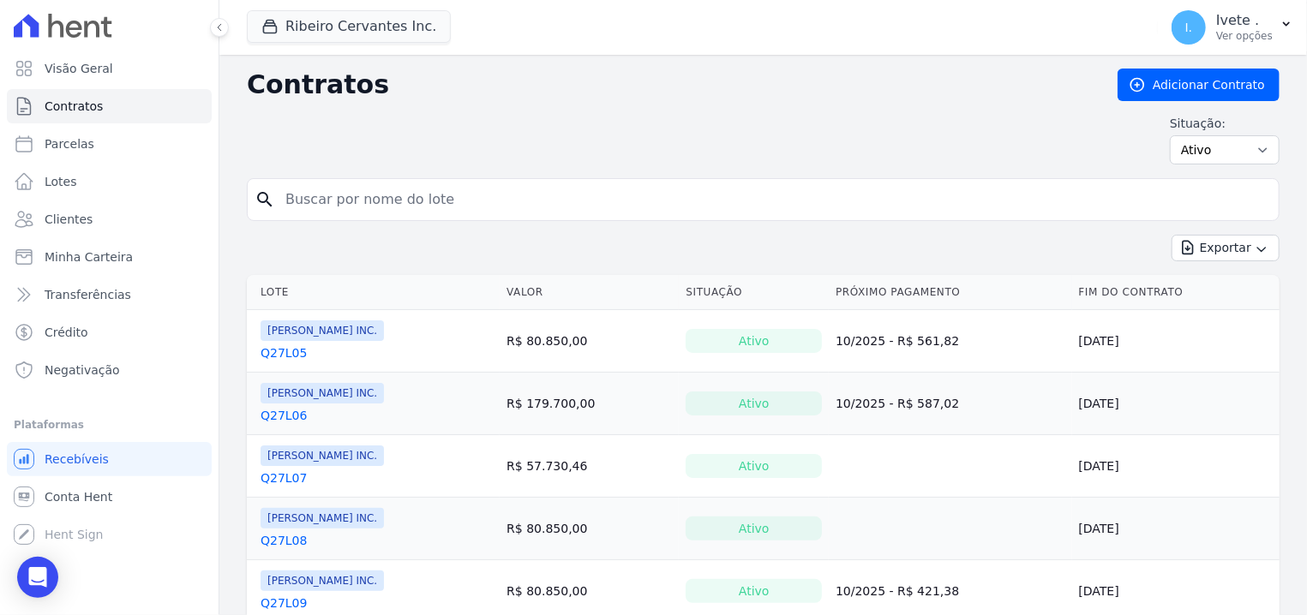
click at [325, 214] on input "search" at bounding box center [773, 199] width 996 height 34
type input "Q28L02"
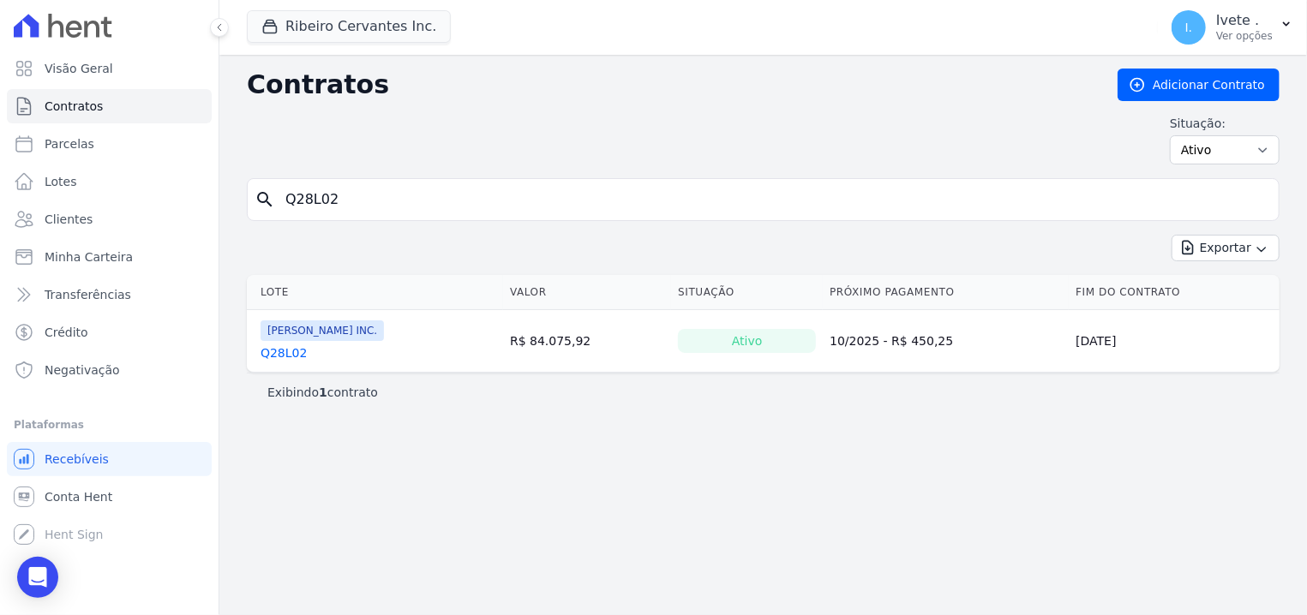
click at [281, 360] on link "Q28L02" at bounding box center [283, 352] width 46 height 17
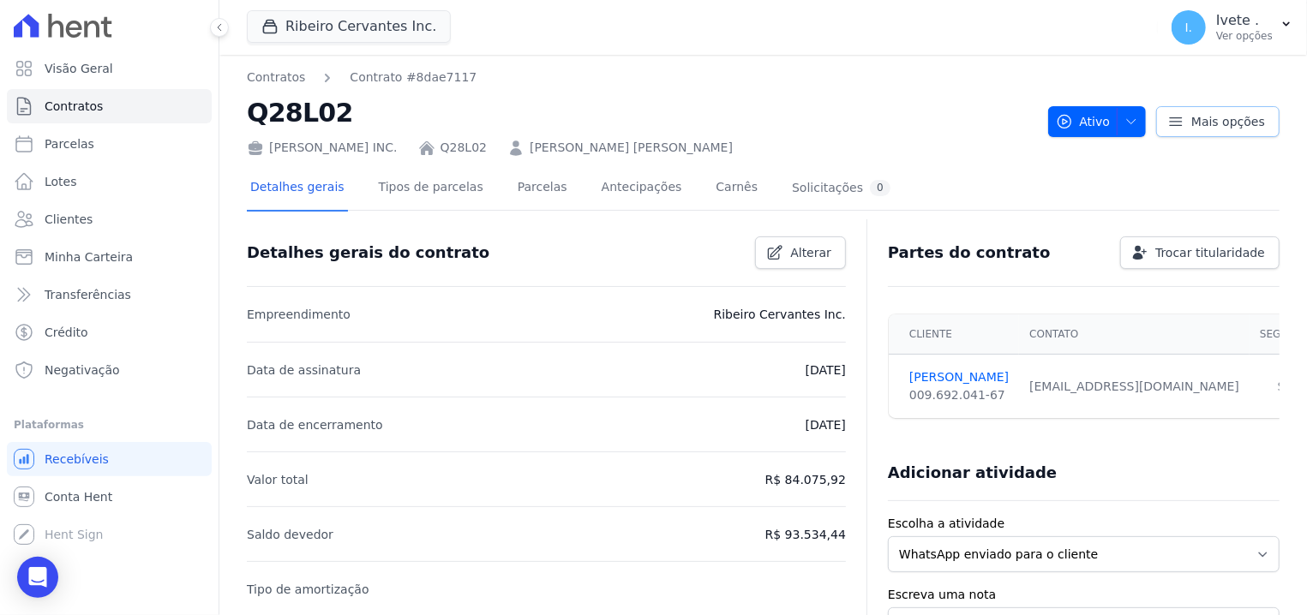
click at [1189, 109] on link "Mais opções" at bounding box center [1217, 121] width 123 height 31
click at [852, 140] on div "[PERSON_NAME] INC. Q28L02 [PERSON_NAME] [PERSON_NAME]" at bounding box center [640, 144] width 787 height 25
click at [1116, 112] on span "button" at bounding box center [1126, 121] width 21 height 27
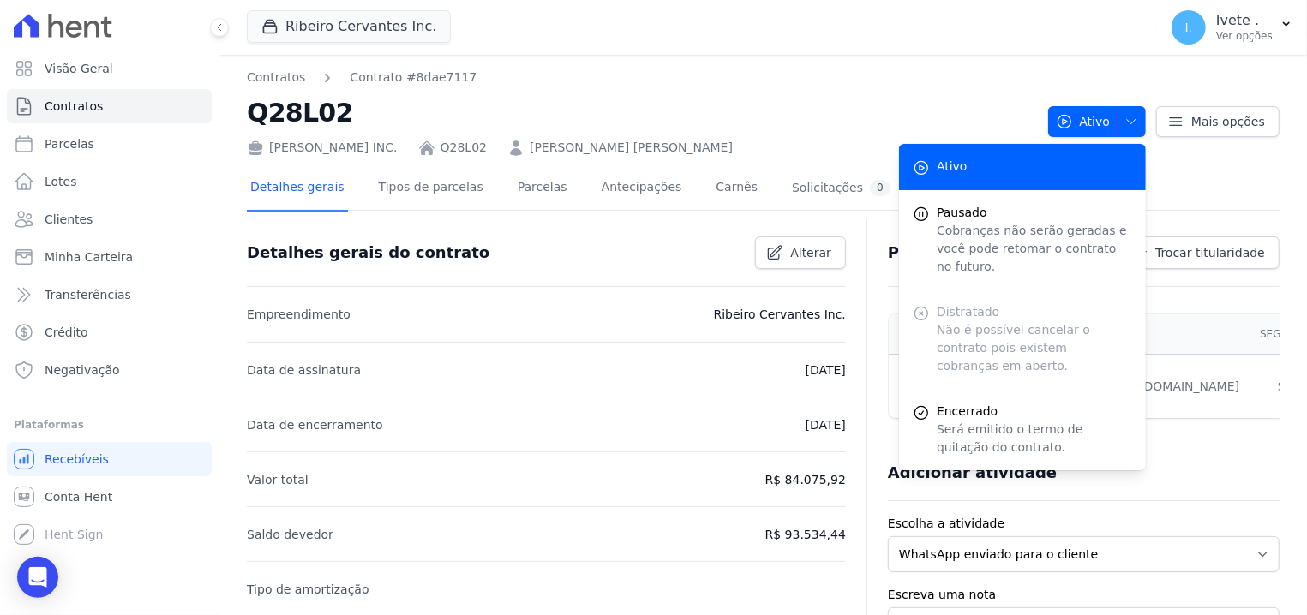
click at [920, 123] on h2 "Q28L02" at bounding box center [640, 112] width 787 height 39
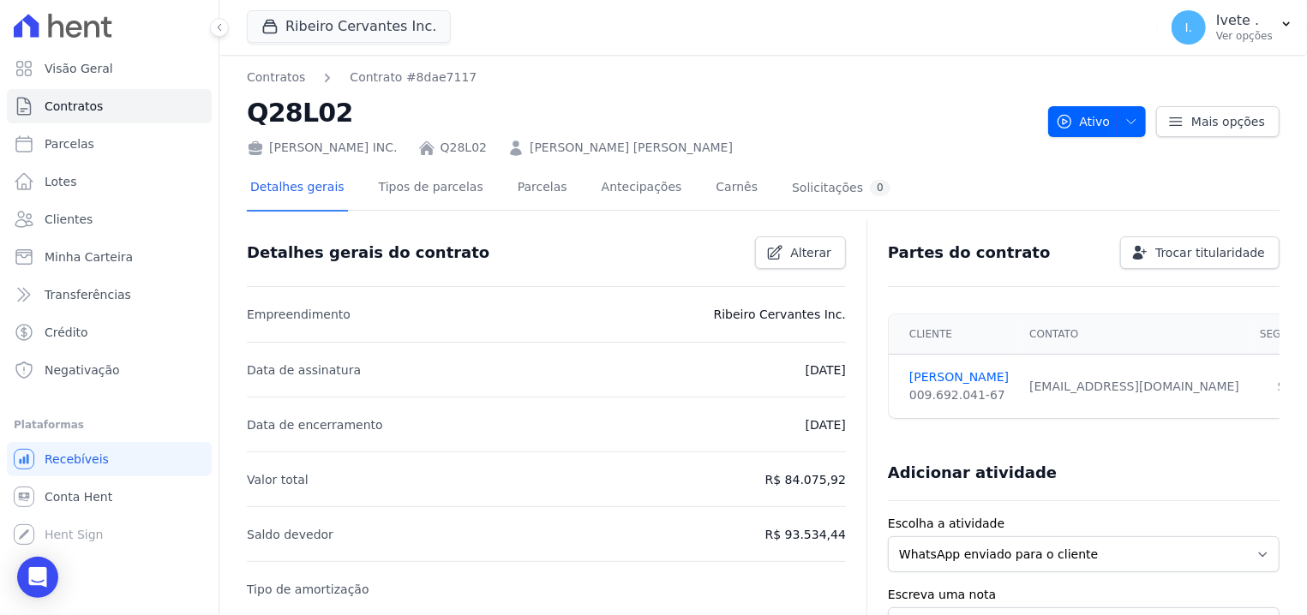
click at [580, 141] on link "[PERSON_NAME] [PERSON_NAME]" at bounding box center [630, 148] width 203 height 18
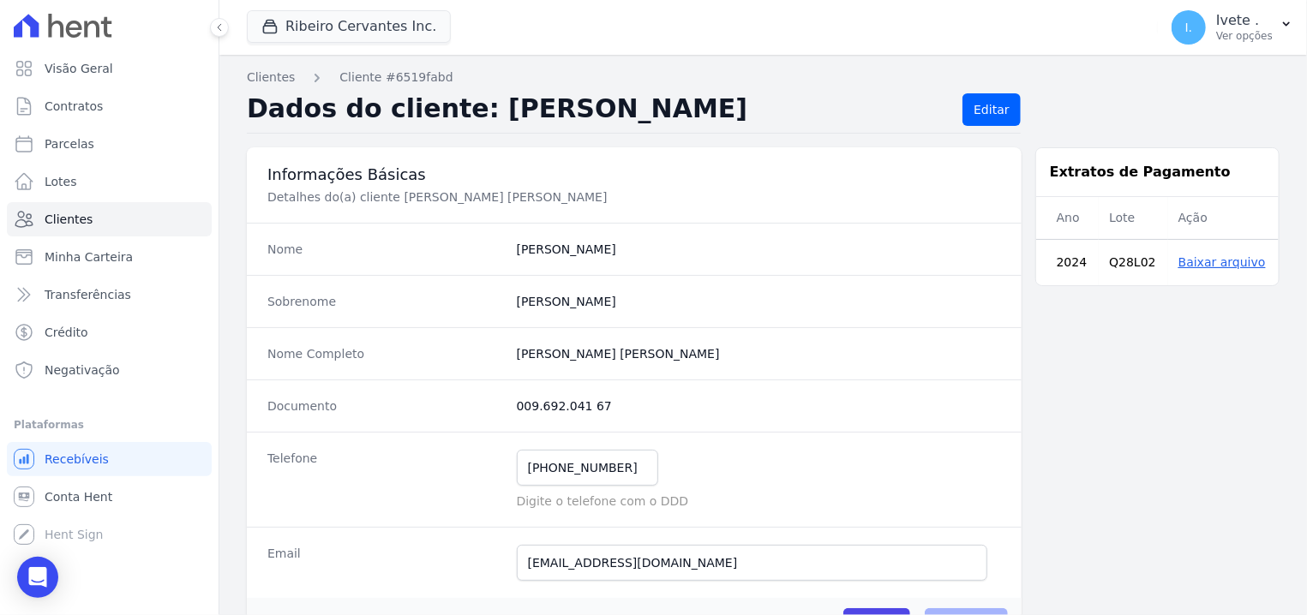
scroll to position [109, 0]
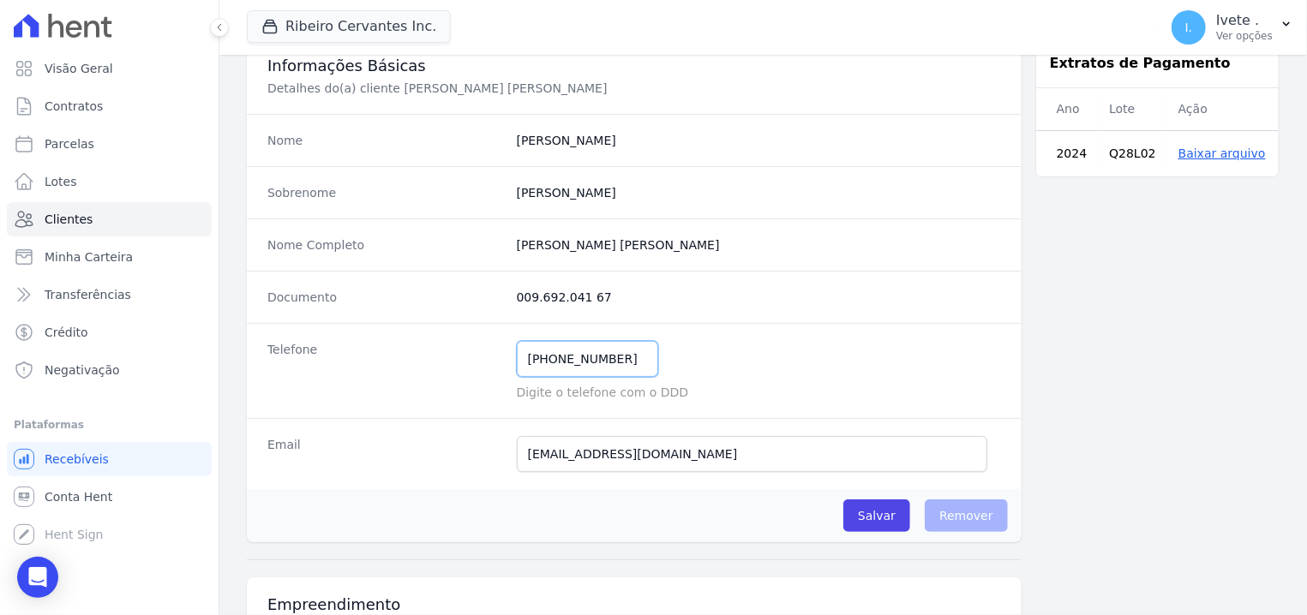
click at [579, 372] on input "[PHONE_NUMBER]" at bounding box center [587, 359] width 141 height 36
click at [607, 358] on input "[PHONE_NUMBER]" at bounding box center [587, 359] width 141 height 36
type input "[PHONE_NUMBER]"
click at [870, 517] on input "Salvar" at bounding box center [876, 516] width 67 height 33
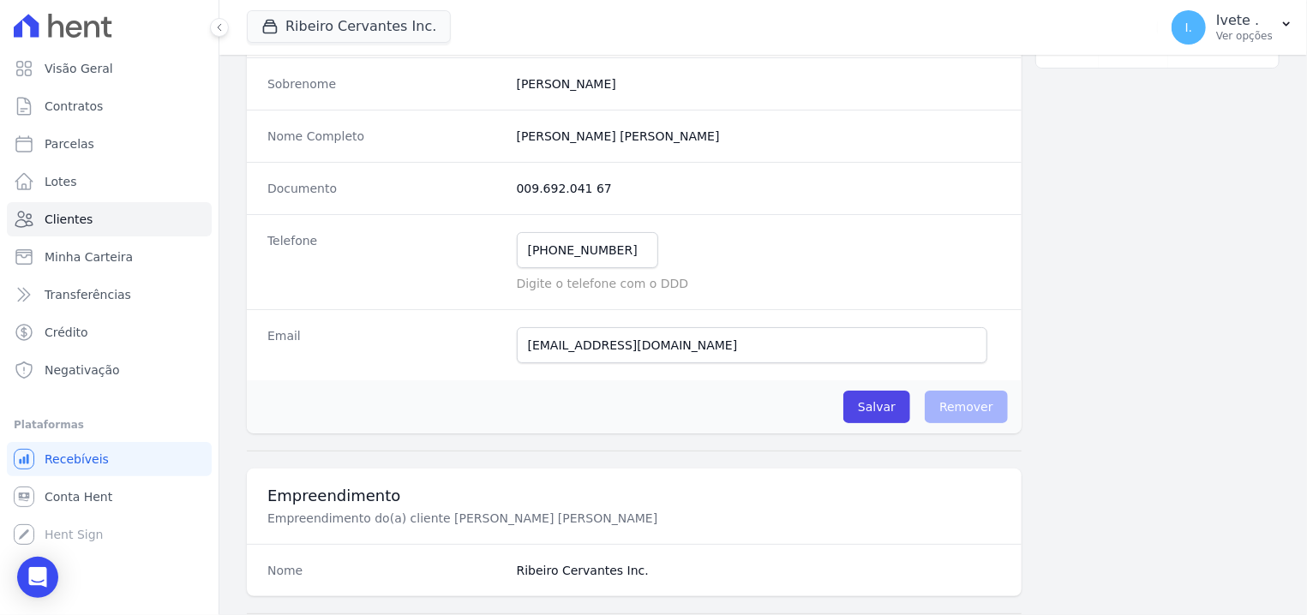
scroll to position [159, 0]
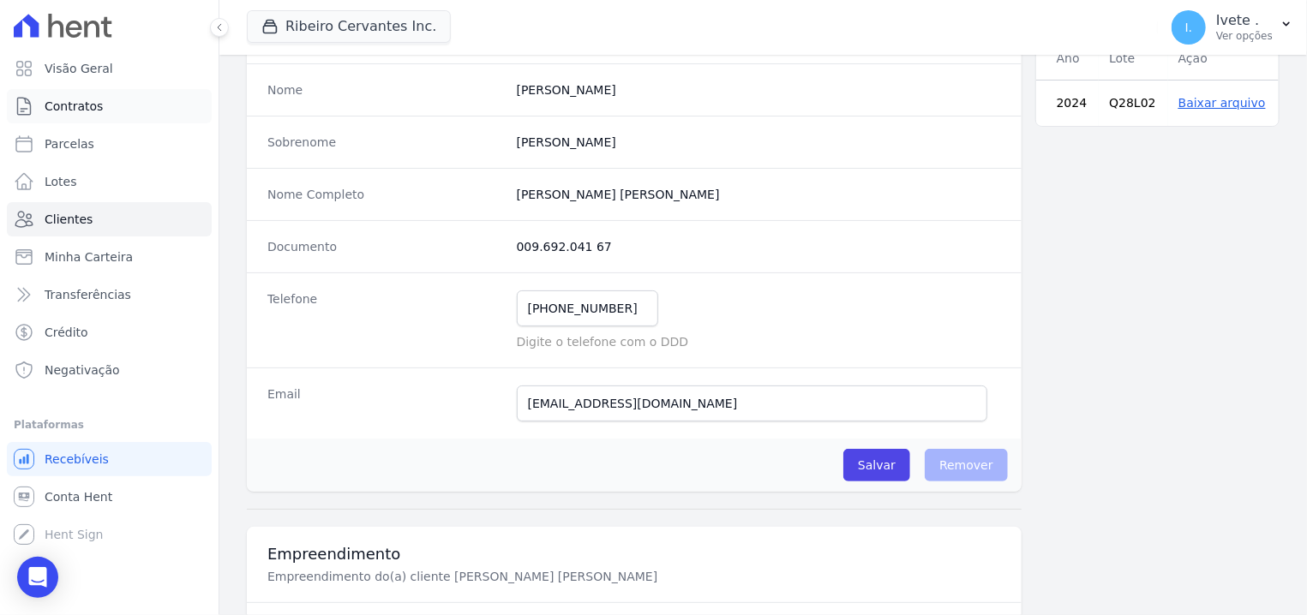
click at [85, 104] on span "Contratos" at bounding box center [74, 106] width 58 height 17
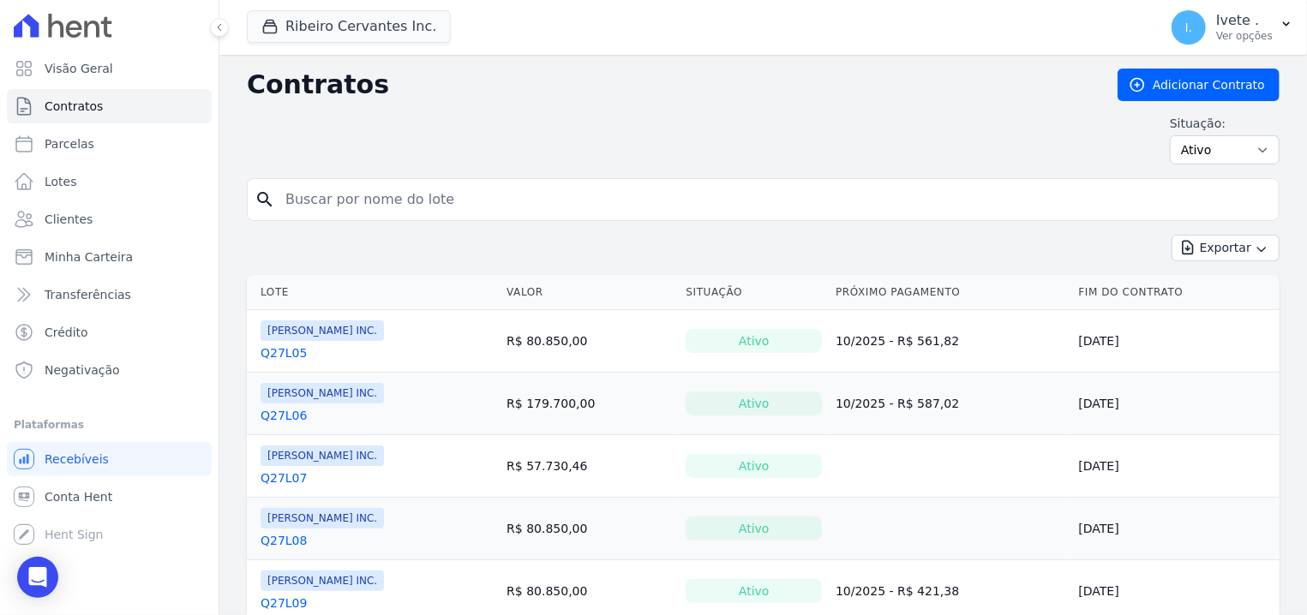
click at [344, 183] on input "search" at bounding box center [773, 199] width 996 height 34
type input "Q28L05"
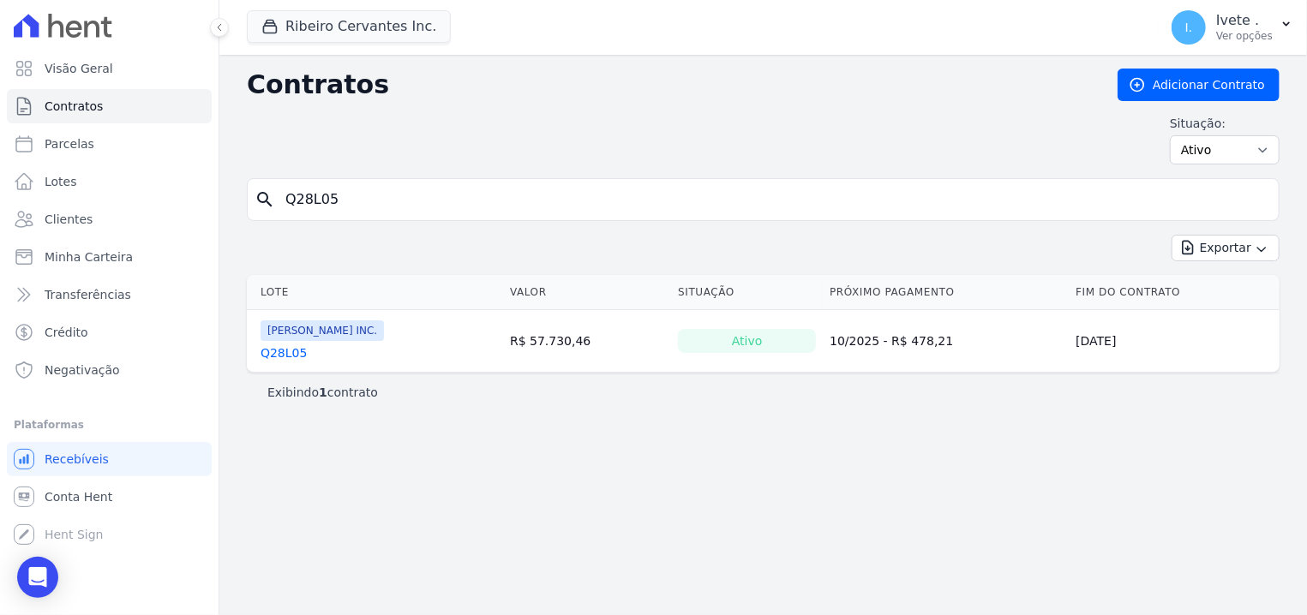
click at [289, 355] on link "Q28L05" at bounding box center [283, 352] width 46 height 17
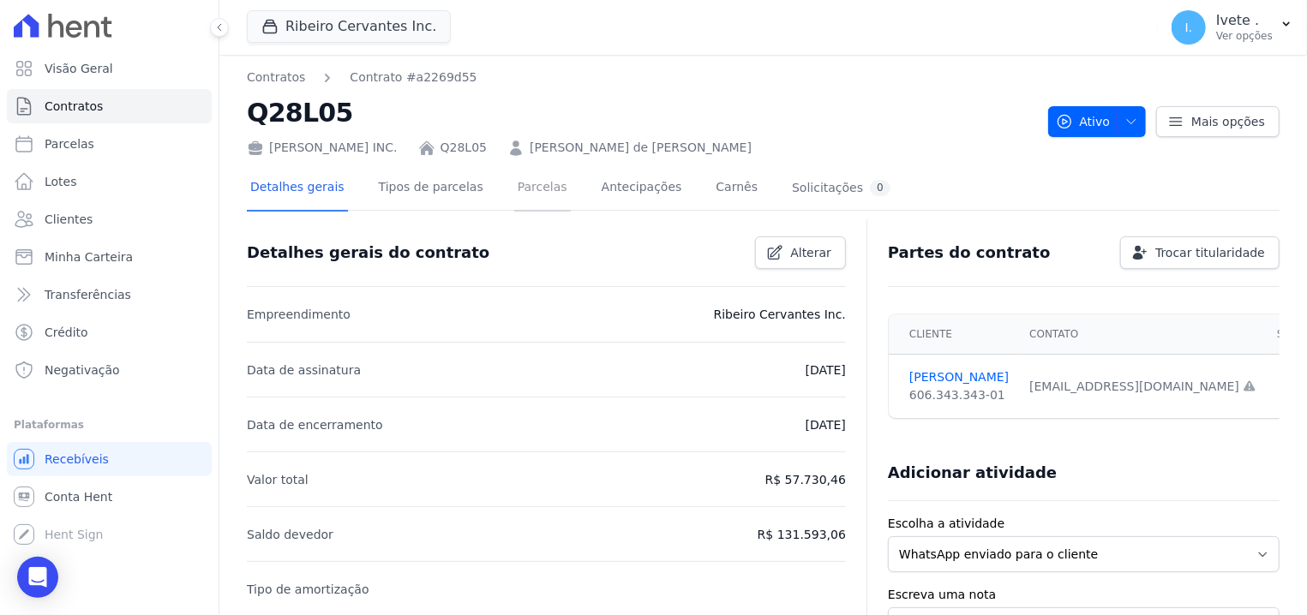
click at [514, 196] on link "Parcelas" at bounding box center [542, 188] width 57 height 45
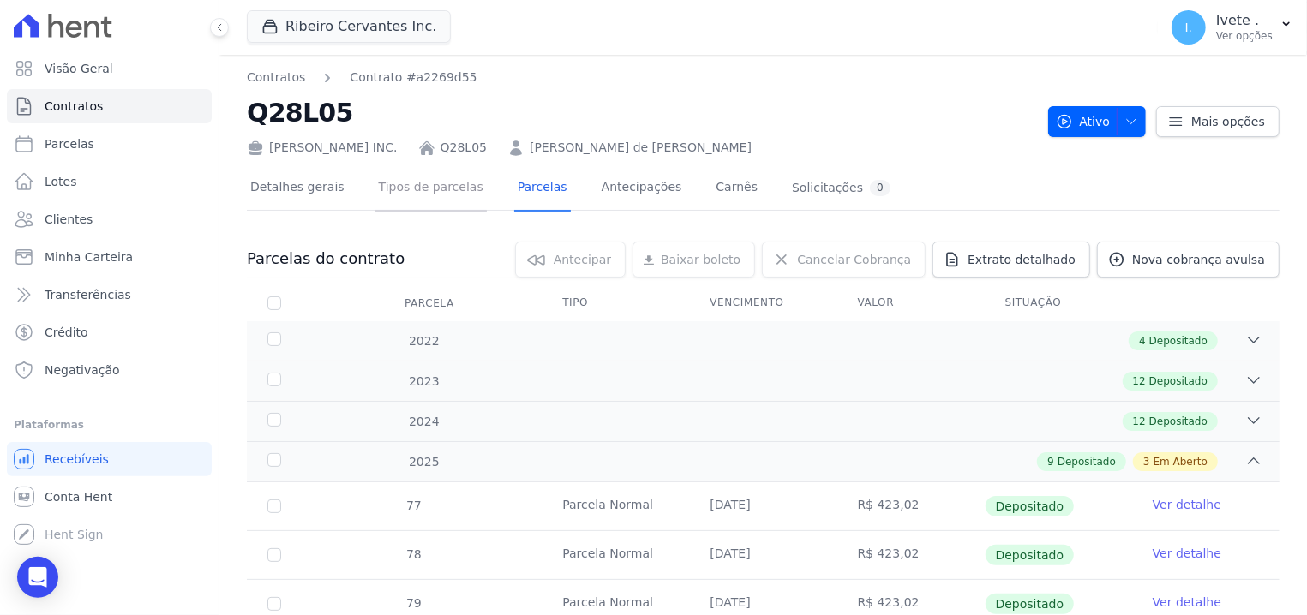
click at [433, 188] on link "Tipos de parcelas" at bounding box center [430, 188] width 111 height 45
click at [307, 169] on link "Detalhes gerais" at bounding box center [297, 188] width 101 height 45
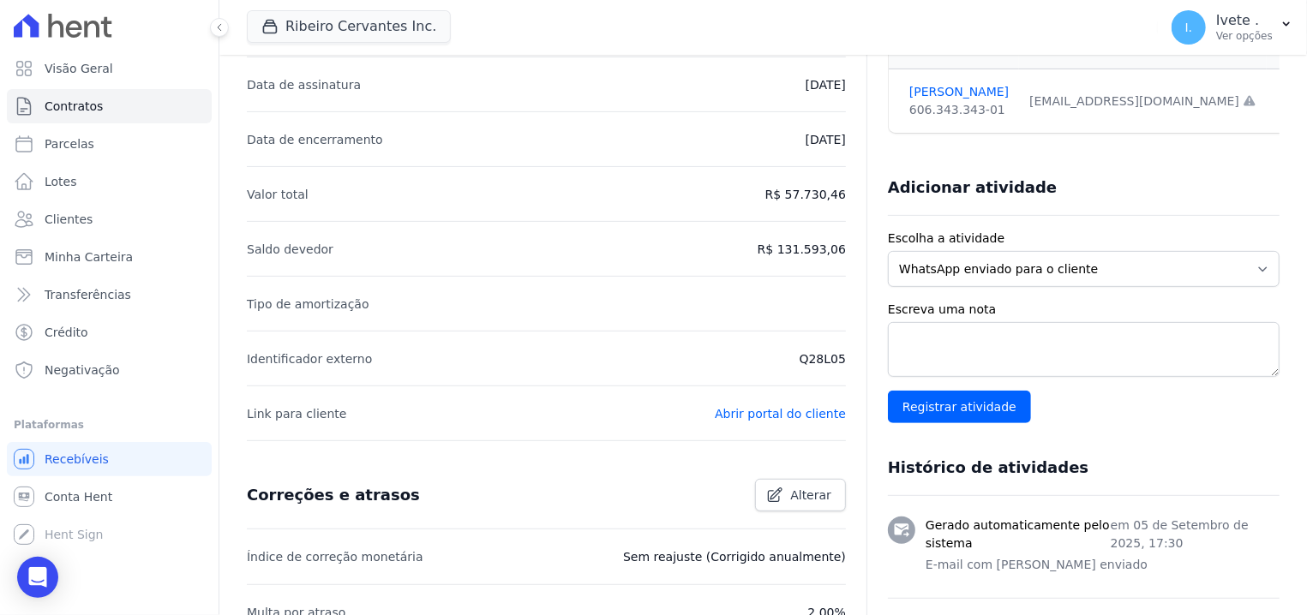
scroll to position [326, 0]
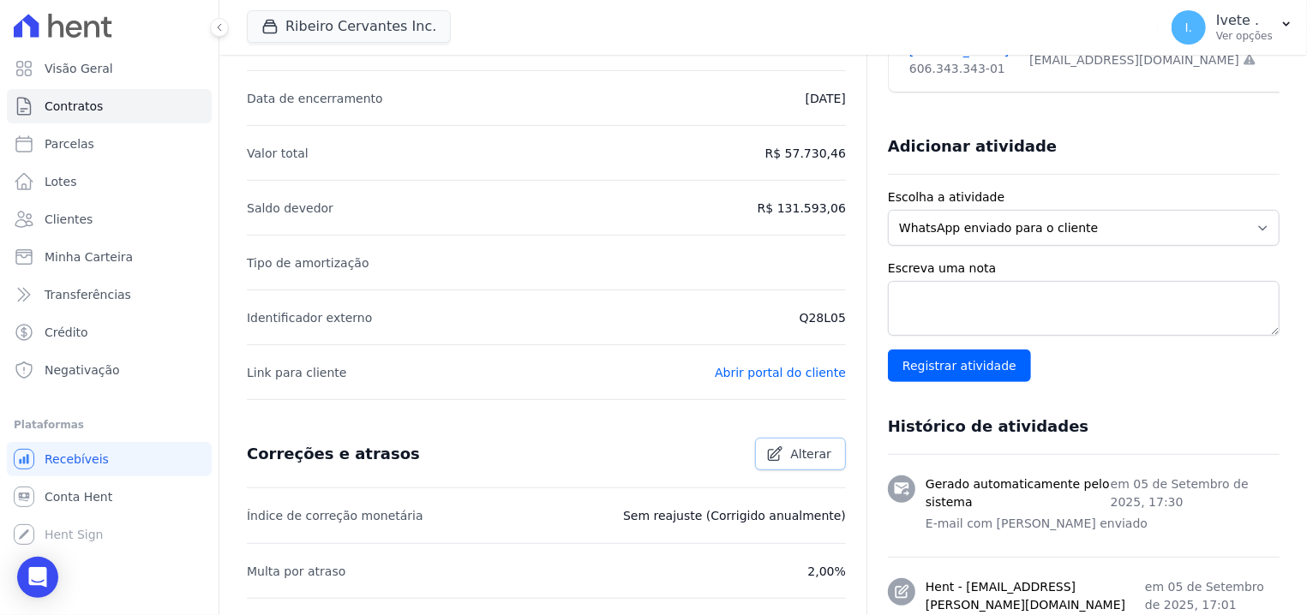
click at [797, 446] on span "Alterar" at bounding box center [810, 454] width 41 height 17
click at [785, 441] on link "Alterar" at bounding box center [800, 454] width 91 height 33
click at [787, 429] on div "Correções e atrasos Alterar" at bounding box center [539, 447] width 613 height 46
click at [793, 453] on link "Alterar" at bounding box center [800, 454] width 91 height 33
click at [791, 452] on link "Alterar" at bounding box center [800, 454] width 91 height 33
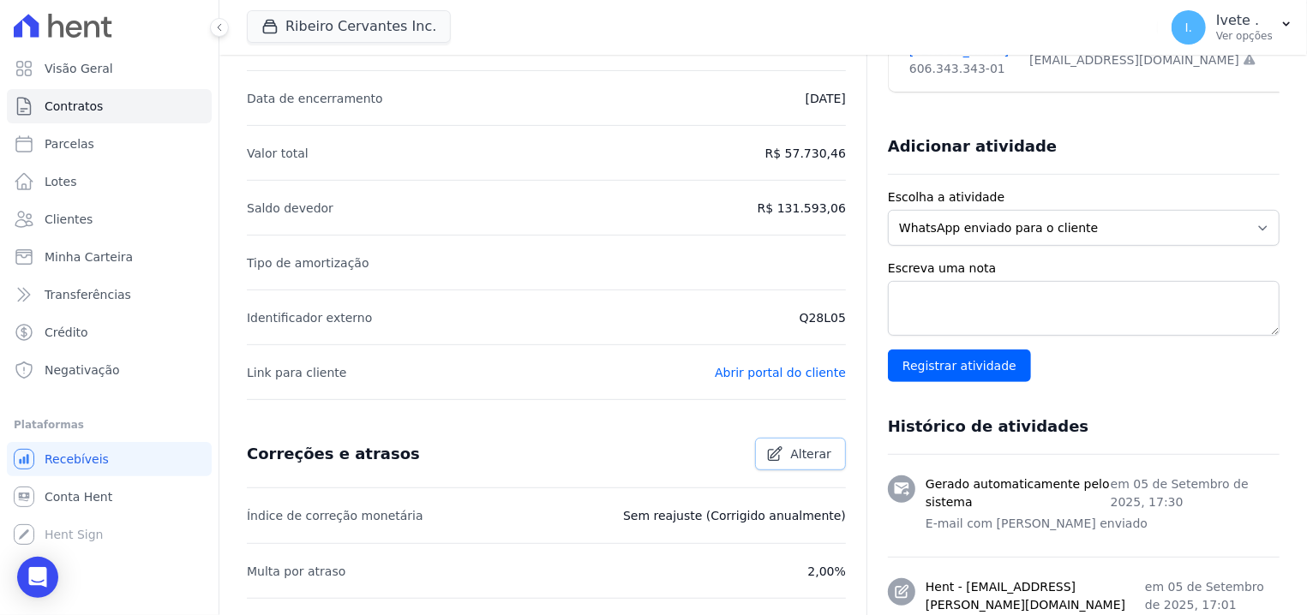
scroll to position [0, 0]
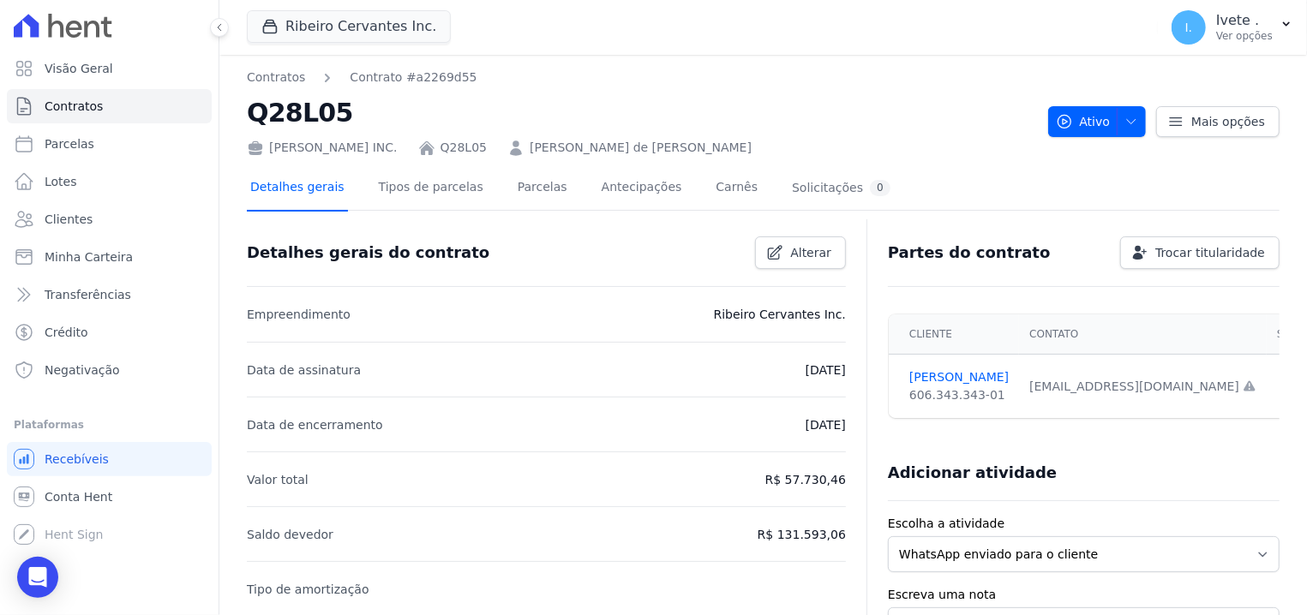
click at [325, 194] on link "Detalhes gerais" at bounding box center [297, 188] width 101 height 45
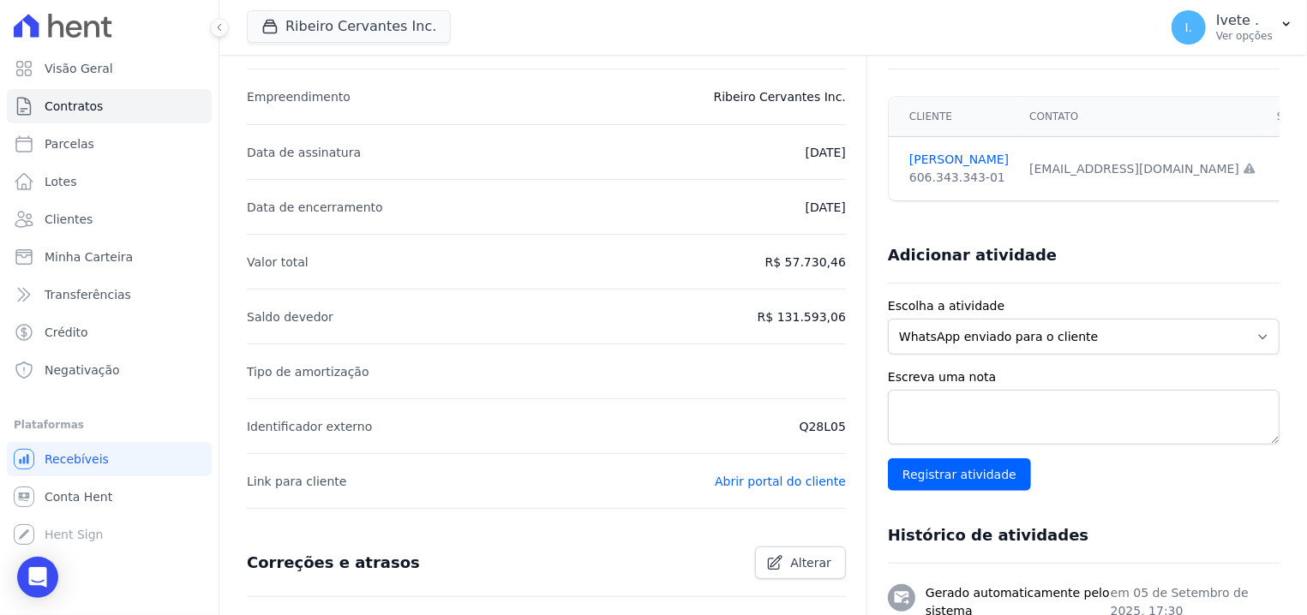
scroll to position [545, 0]
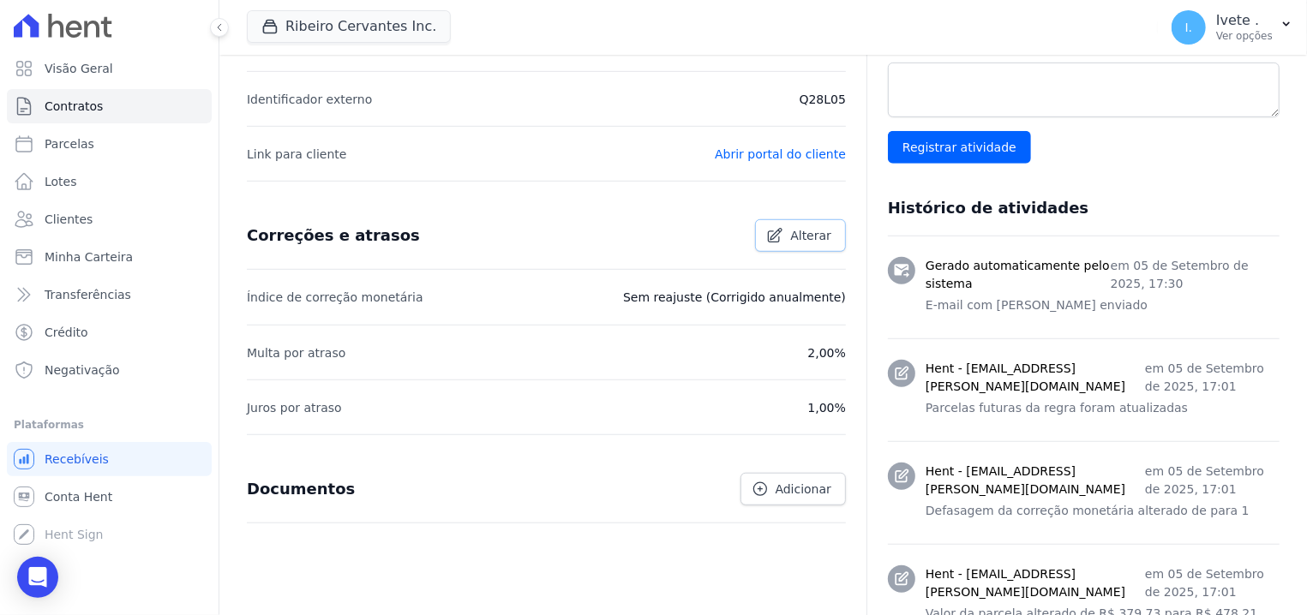
click at [795, 235] on span "Alterar" at bounding box center [810, 235] width 41 height 17
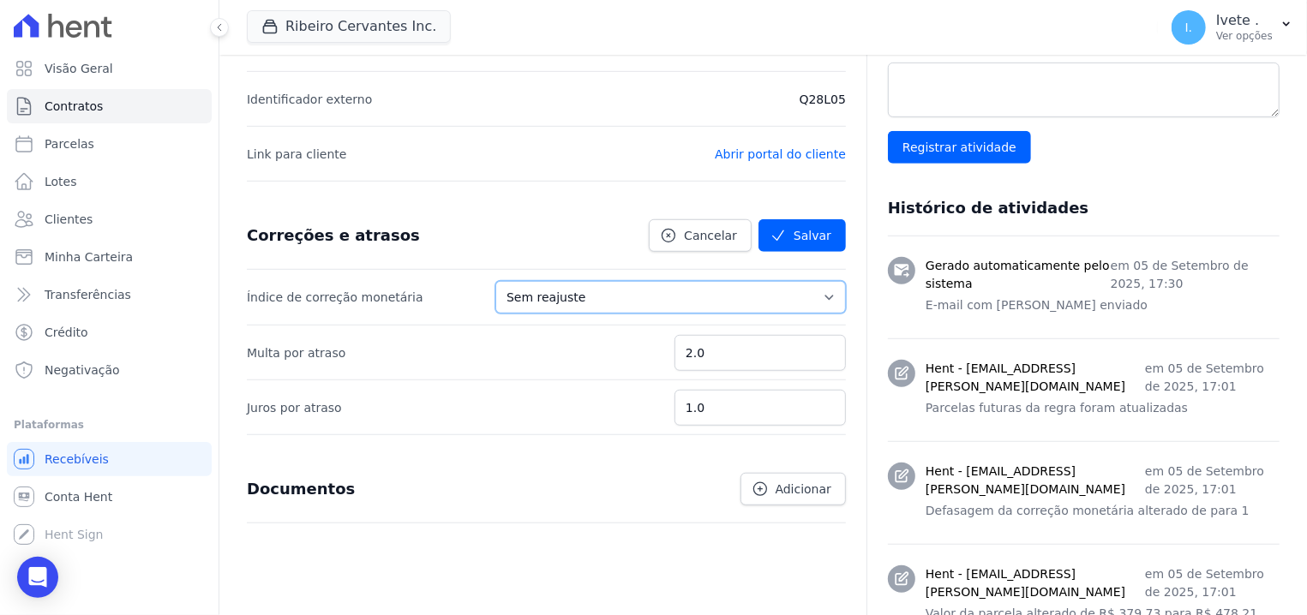
click at [495, 281] on select "Sem reajuste Média dos últimos 12 meses acumulado de INCCM Média dos últimos 12…" at bounding box center [670, 297] width 350 height 33
select select "igpm"
click option "IGPM" at bounding box center [0, 0] width 0 height 0
click at [818, 236] on button "Salvar" at bounding box center [801, 235] width 87 height 33
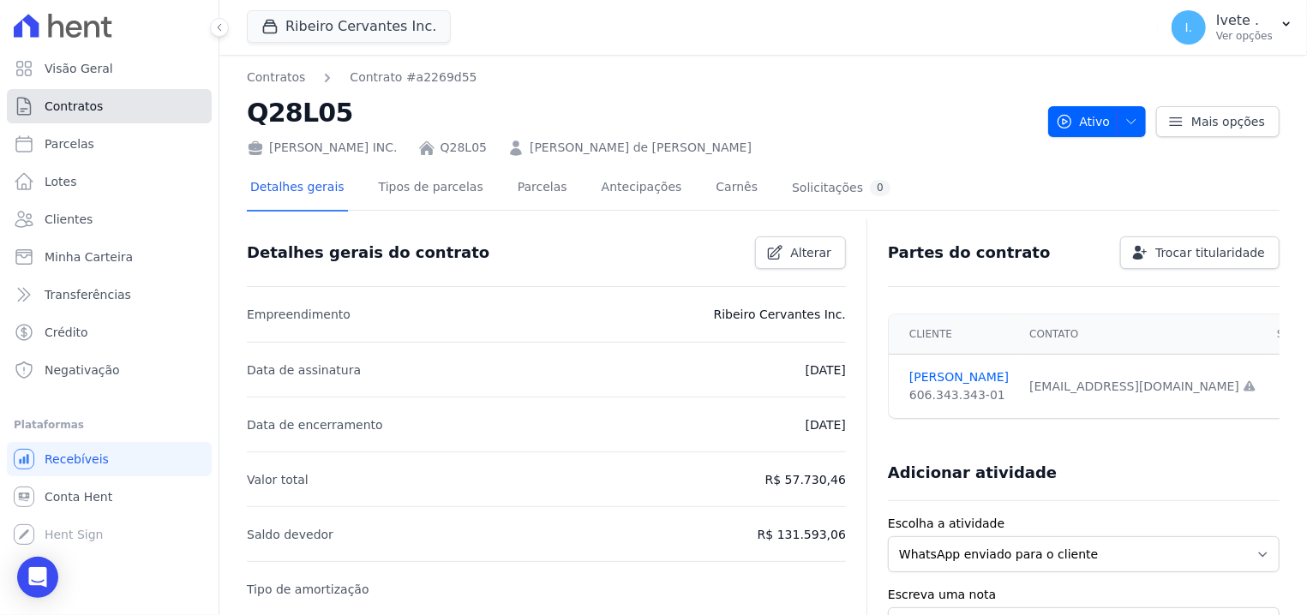
click at [115, 112] on link "Contratos" at bounding box center [109, 106] width 205 height 34
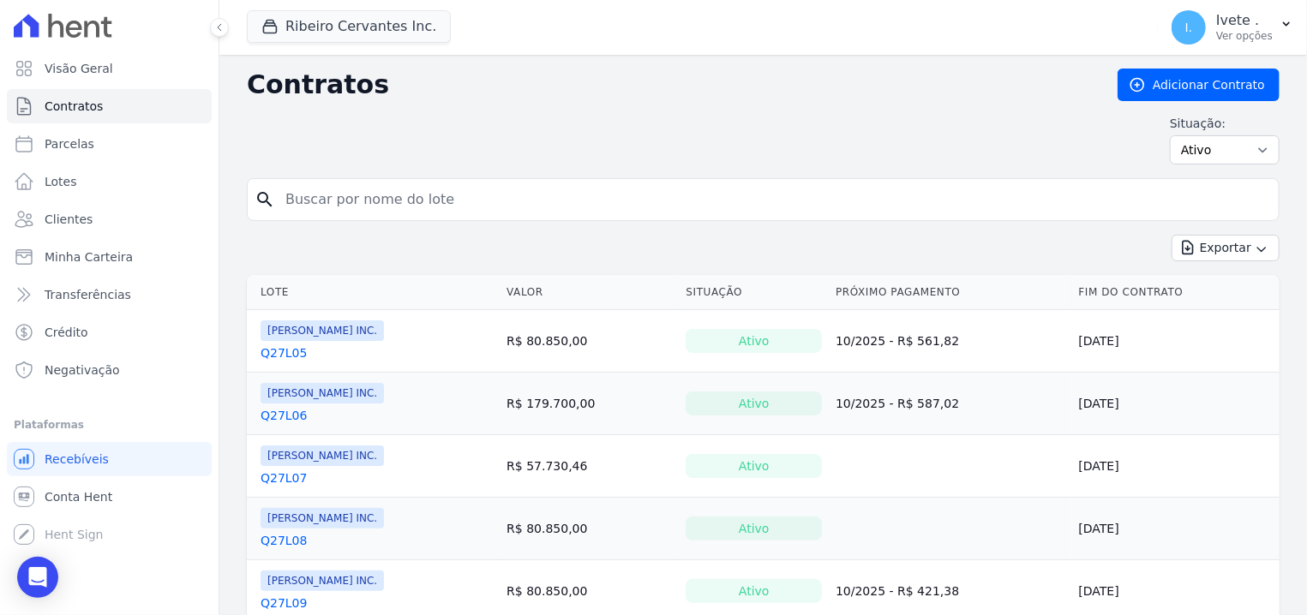
click at [551, 195] on input "search" at bounding box center [773, 199] width 996 height 34
type input "Q28L05"
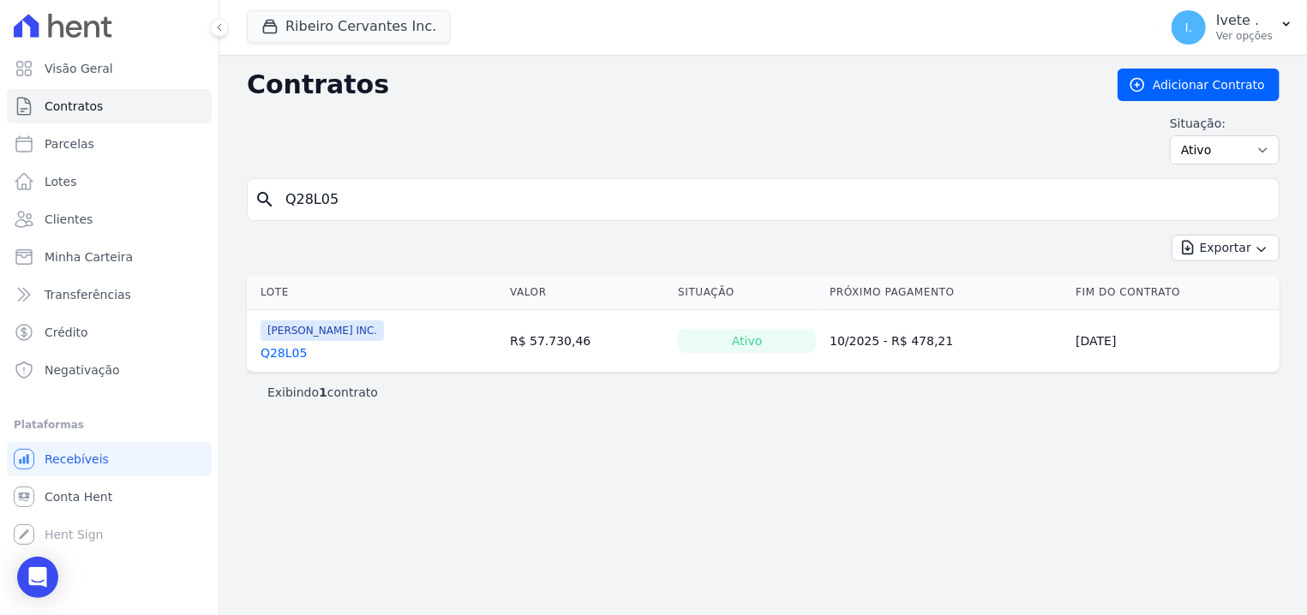
click at [267, 341] on span "[PERSON_NAME] INC." at bounding box center [321, 330] width 123 height 21
click at [236, 353] on div "Lote [GEOGRAPHIC_DATA] Situação Próximo Pagamento Fim do Contrato [PERSON_NAME]…" at bounding box center [762, 323] width 1087 height 111
click at [290, 345] on link "Q28L05" at bounding box center [283, 352] width 46 height 17
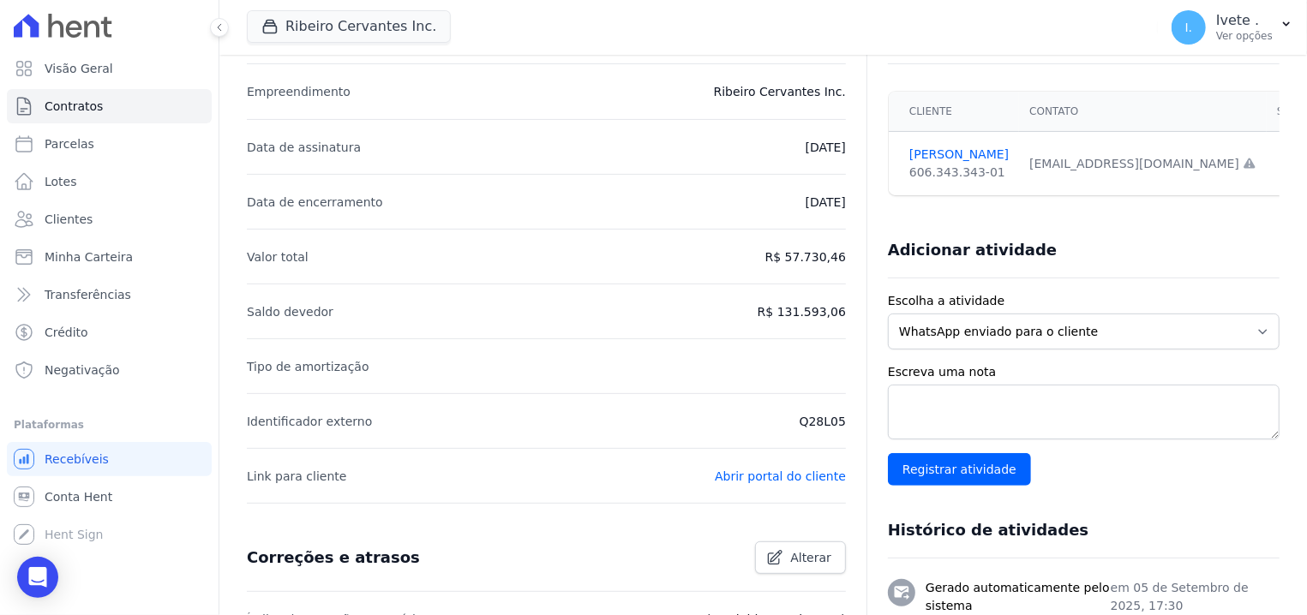
scroll to position [326, 0]
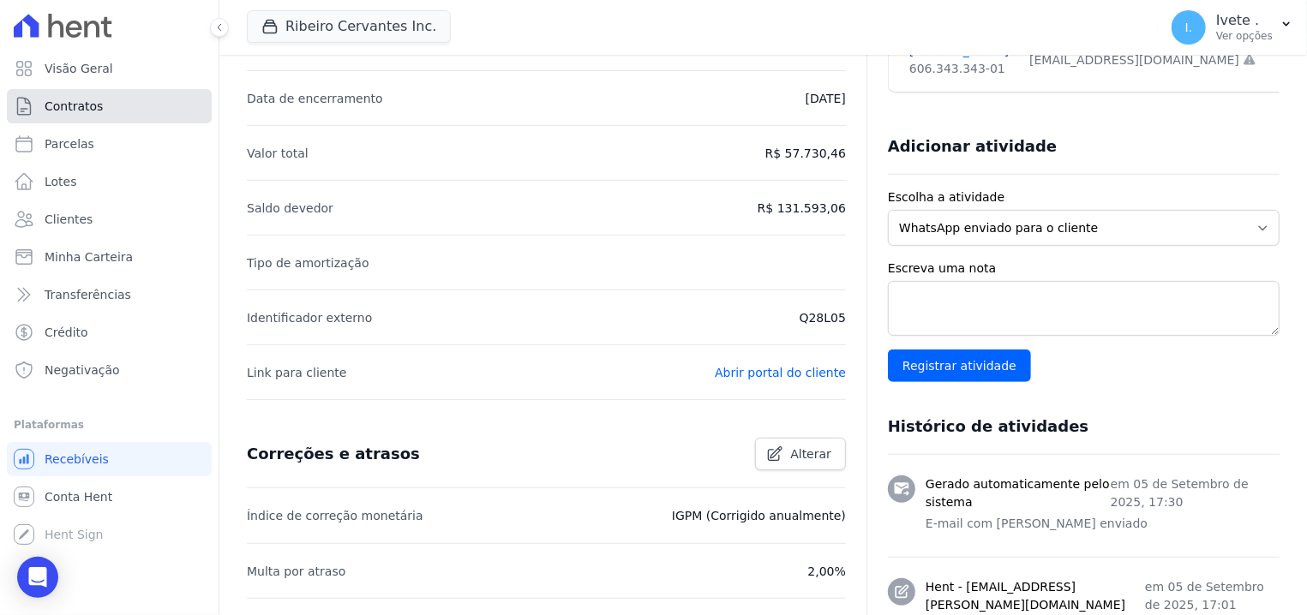
click at [79, 105] on span "Contratos" at bounding box center [74, 106] width 58 height 17
